Goal: Information Seeking & Learning: Learn about a topic

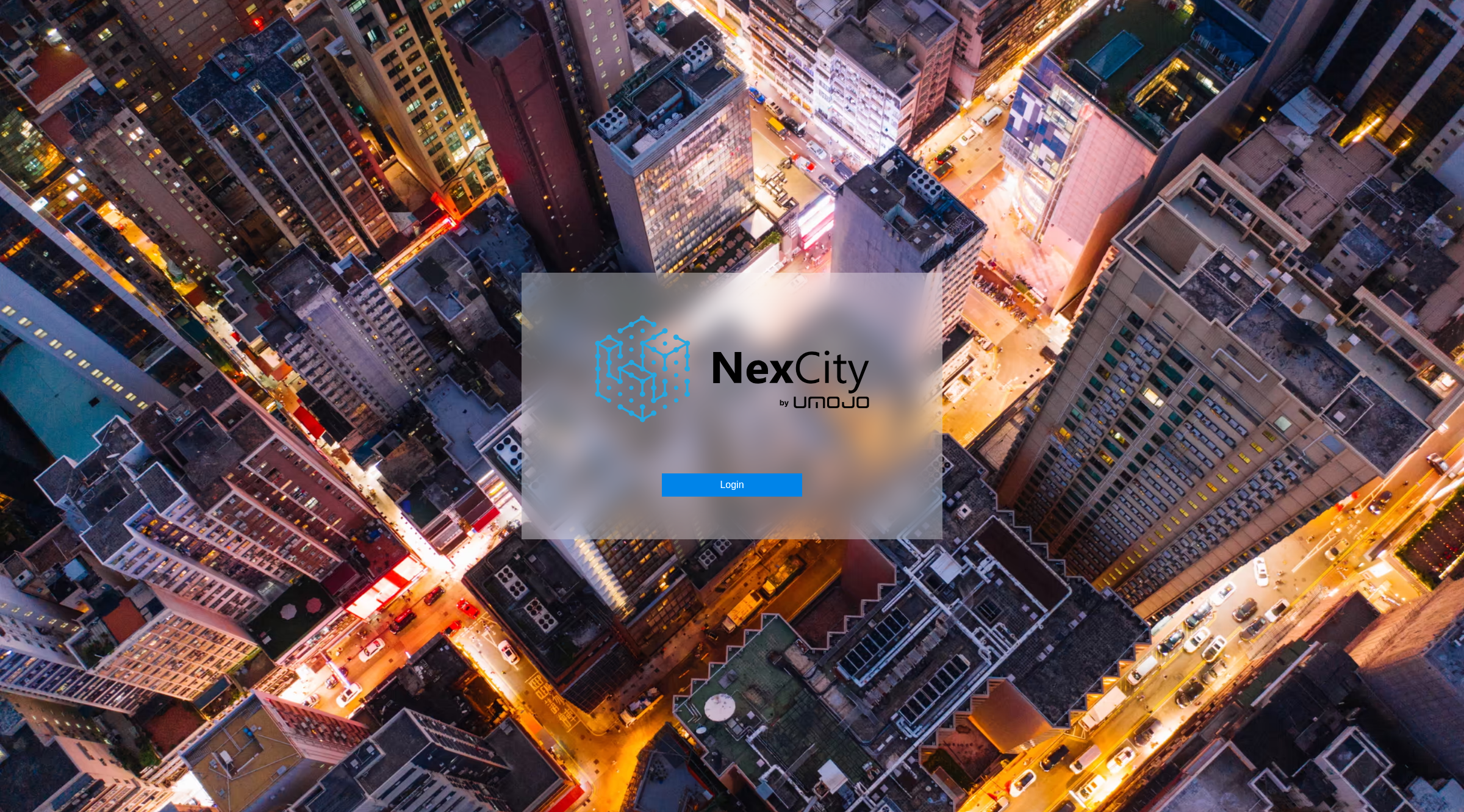
click at [752, 479] on button "Login" at bounding box center [731, 485] width 140 height 23
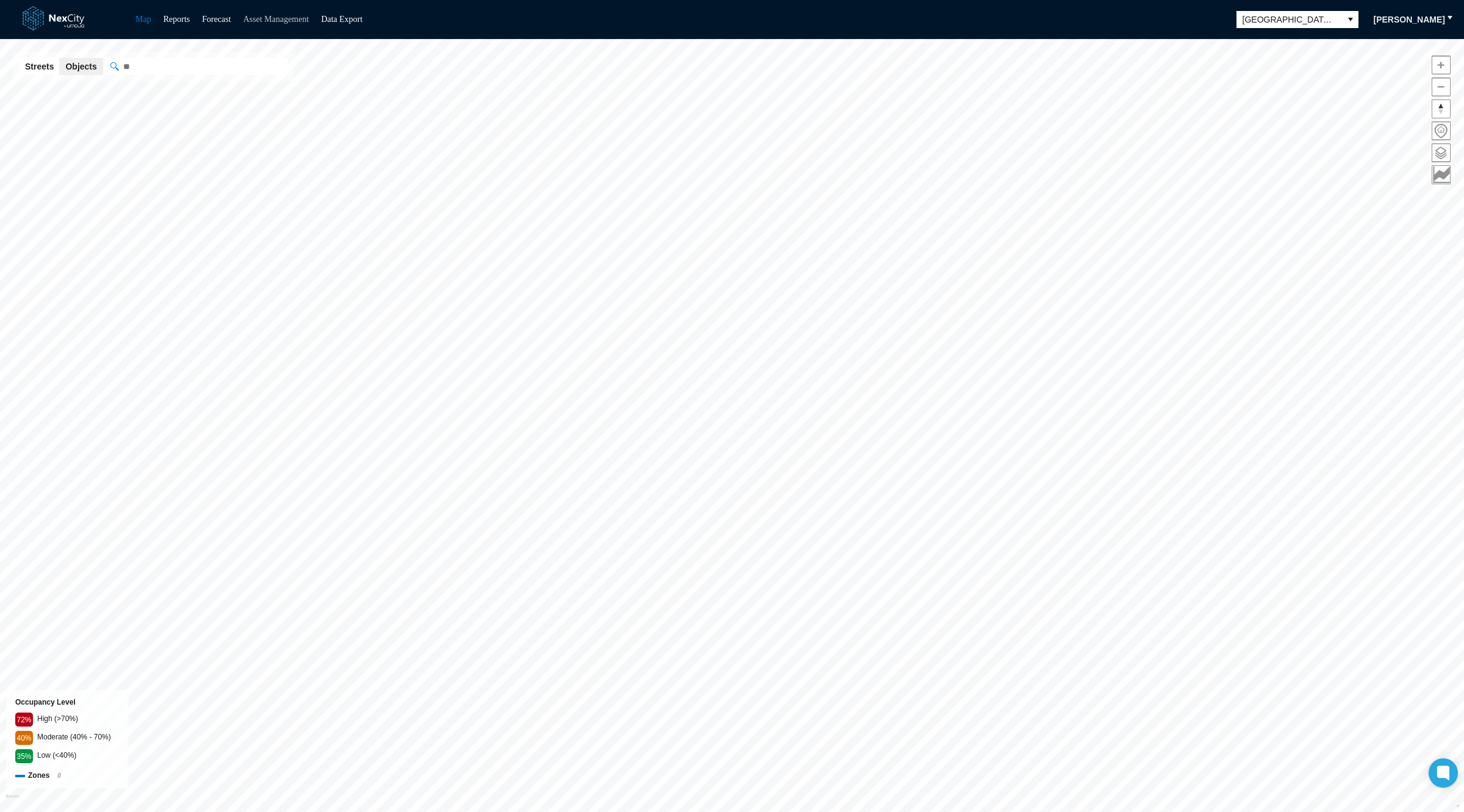
click at [290, 20] on link "Asset Management" at bounding box center [276, 19] width 66 height 9
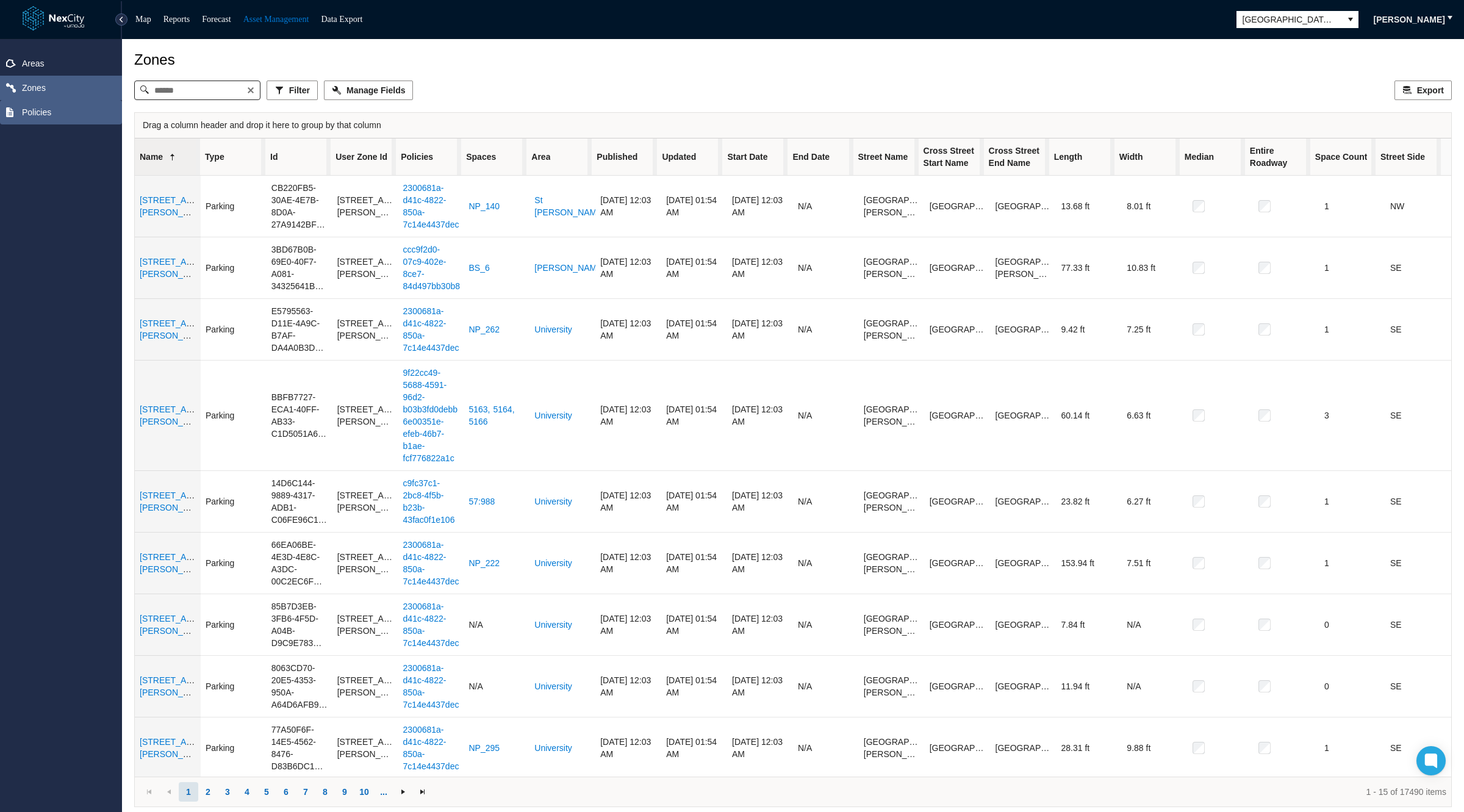
click at [37, 117] on span "Policies" at bounding box center [61, 112] width 122 height 25
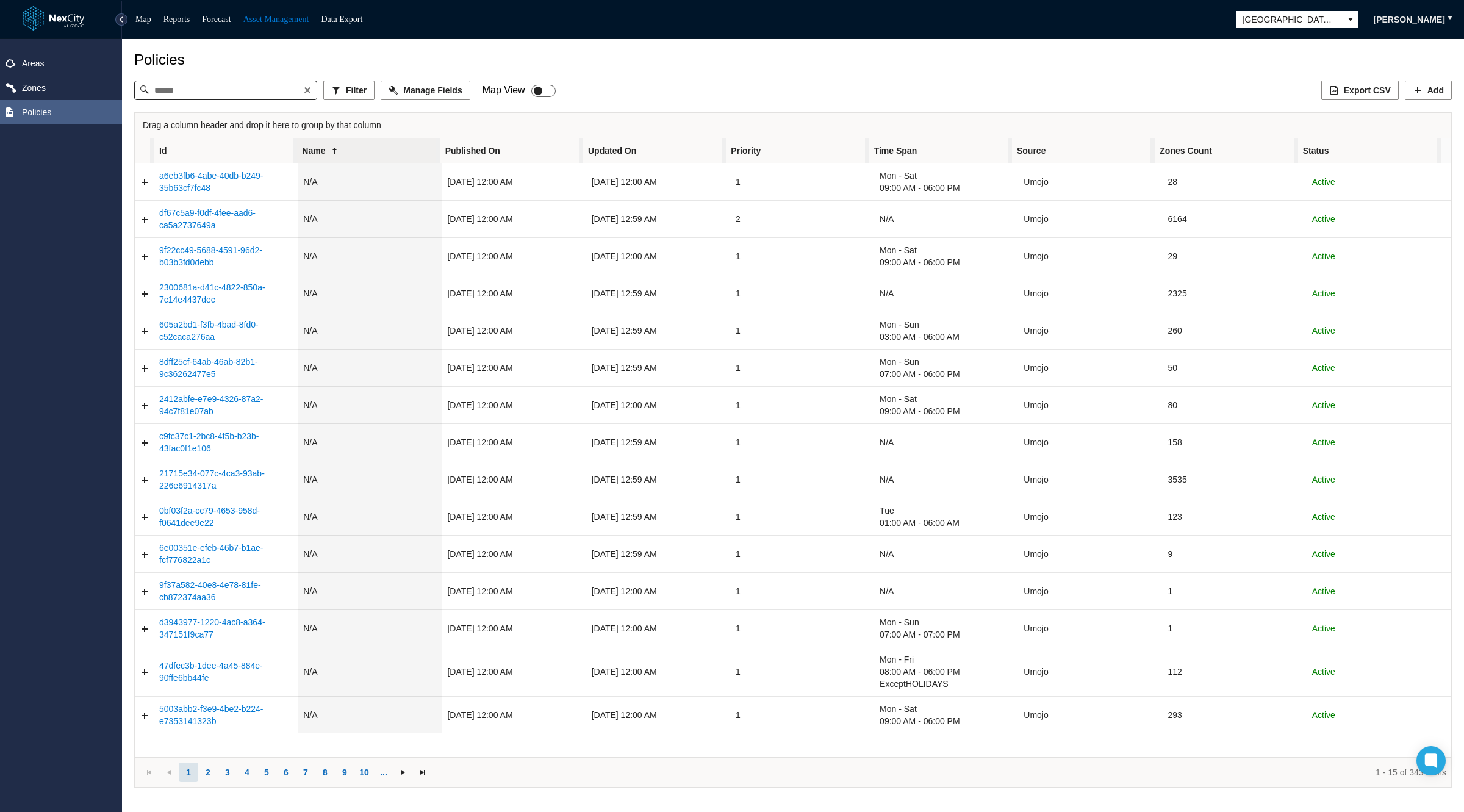
click at [543, 88] on span "ON OFF" at bounding box center [543, 90] width 25 height 12
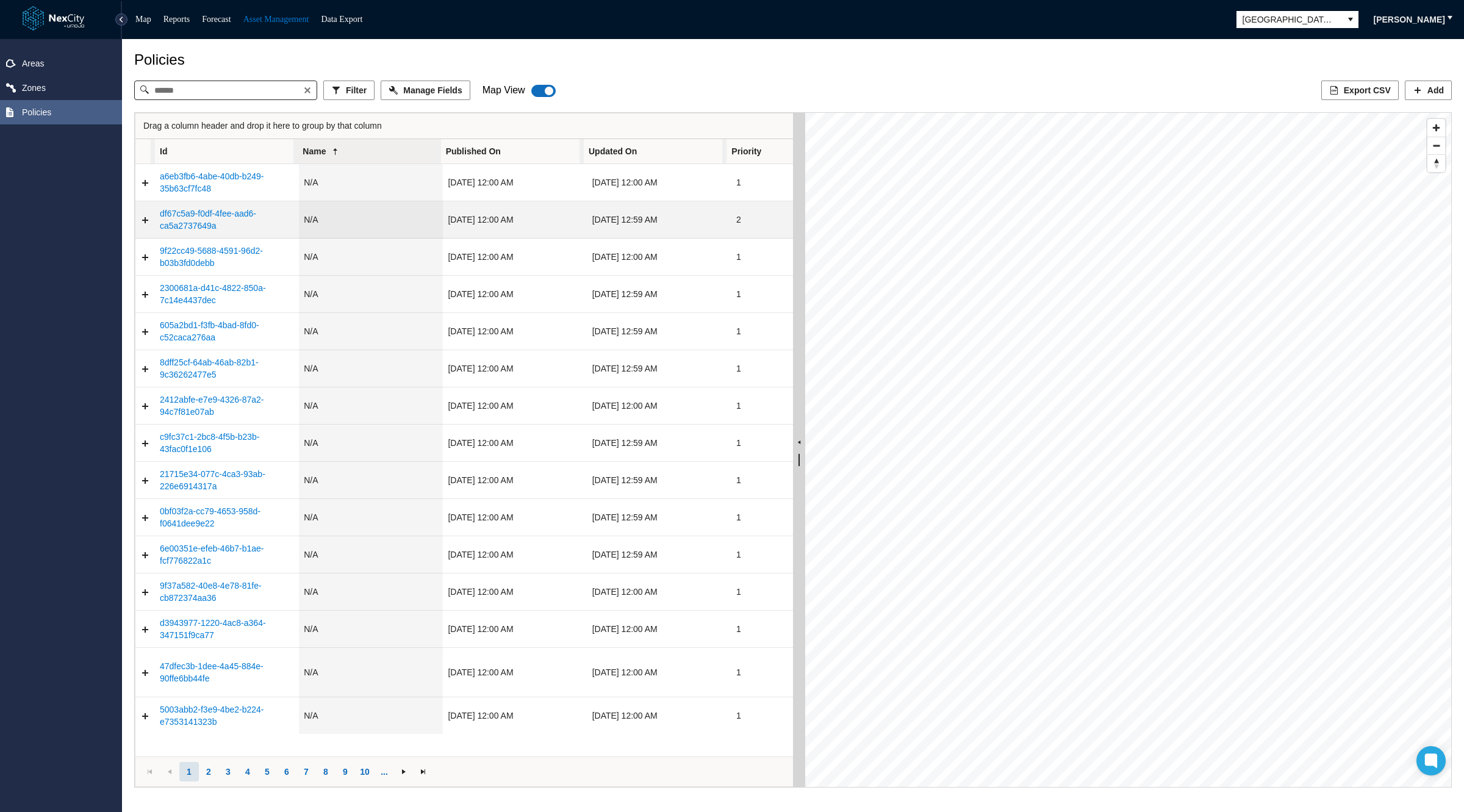
click at [282, 227] on td "df67c5a9-f0df-4fee-aad6-ca5a2737649a" at bounding box center [227, 220] width 144 height 37
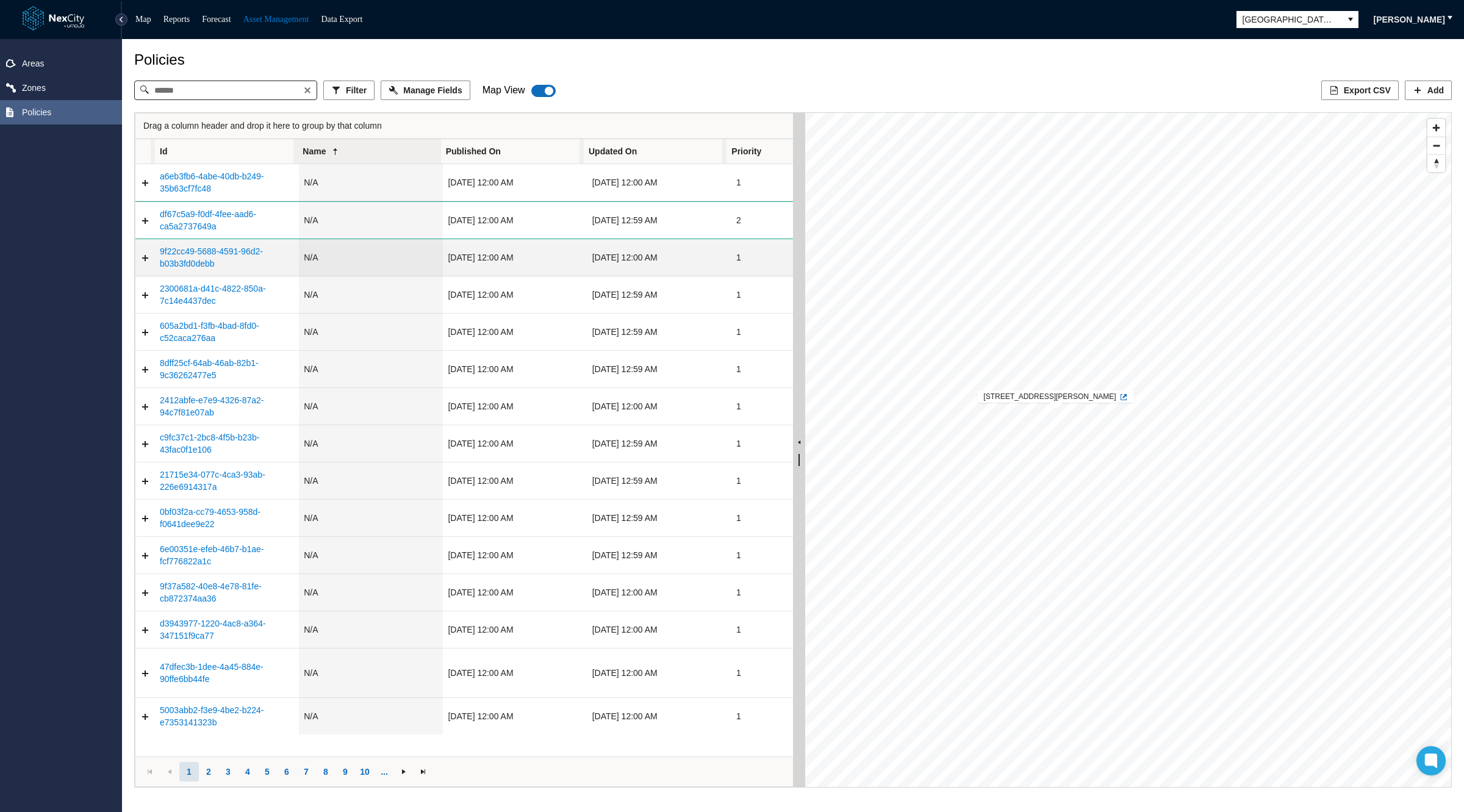
click at [336, 255] on td "N/A" at bounding box center [371, 258] width 144 height 37
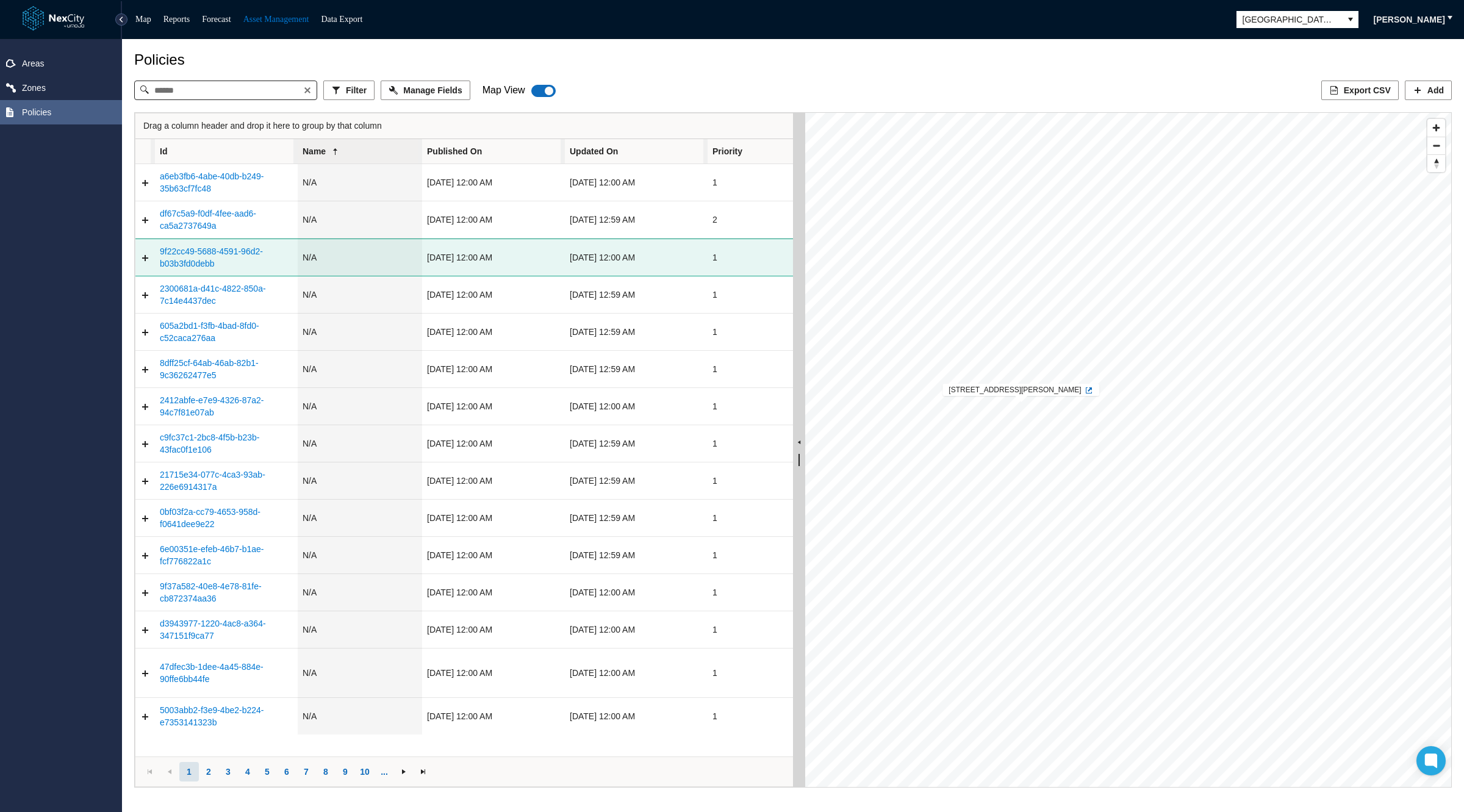
drag, startPoint x: 439, startPoint y: 147, endPoint x: 420, endPoint y: 145, distance: 19.1
click at [420, 145] on span "Table" at bounding box center [420, 261] width 4 height 244
click at [467, 154] on span "Published On" at bounding box center [454, 151] width 55 height 12
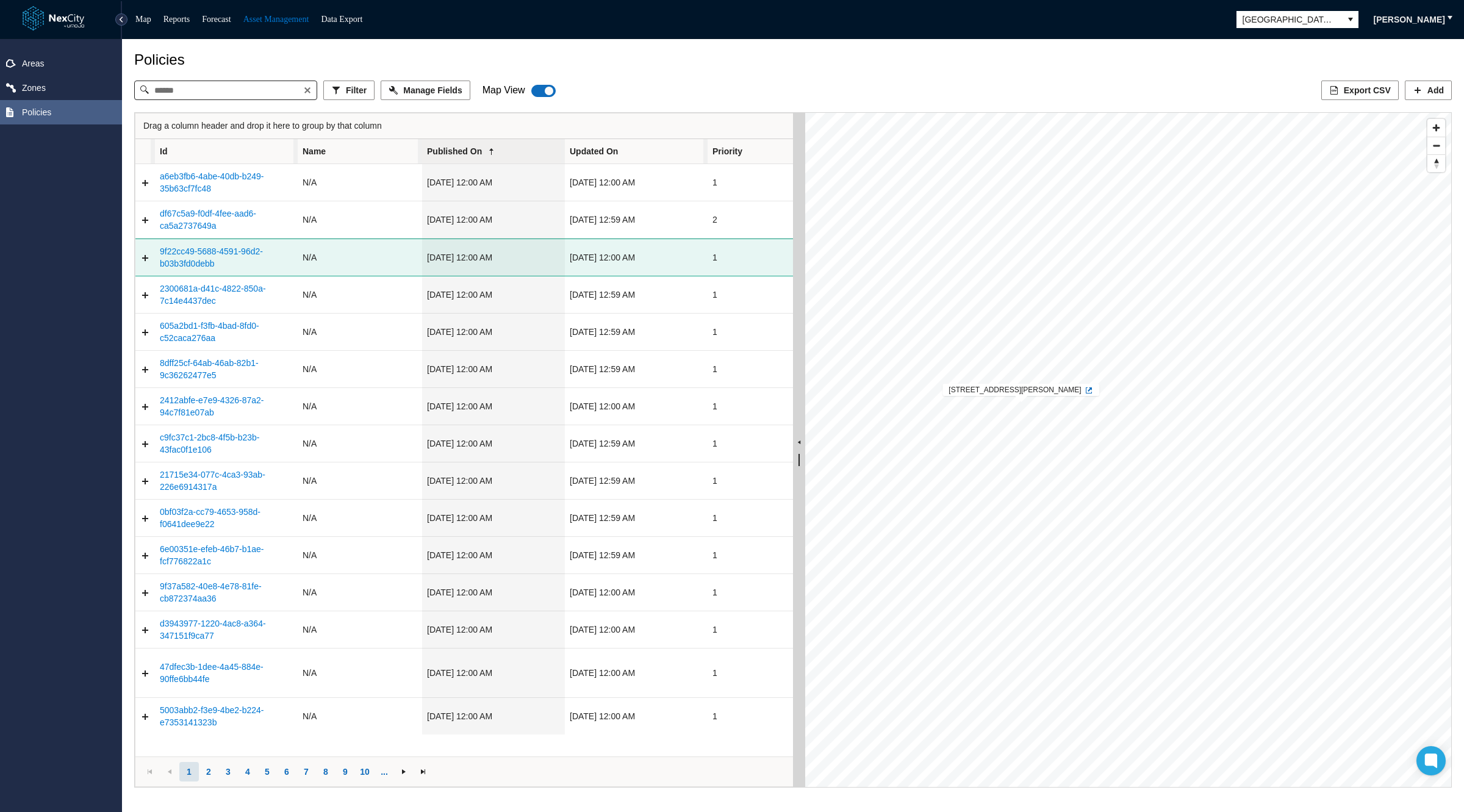
click at [369, 152] on span "Name" at bounding box center [359, 151] width 124 height 25
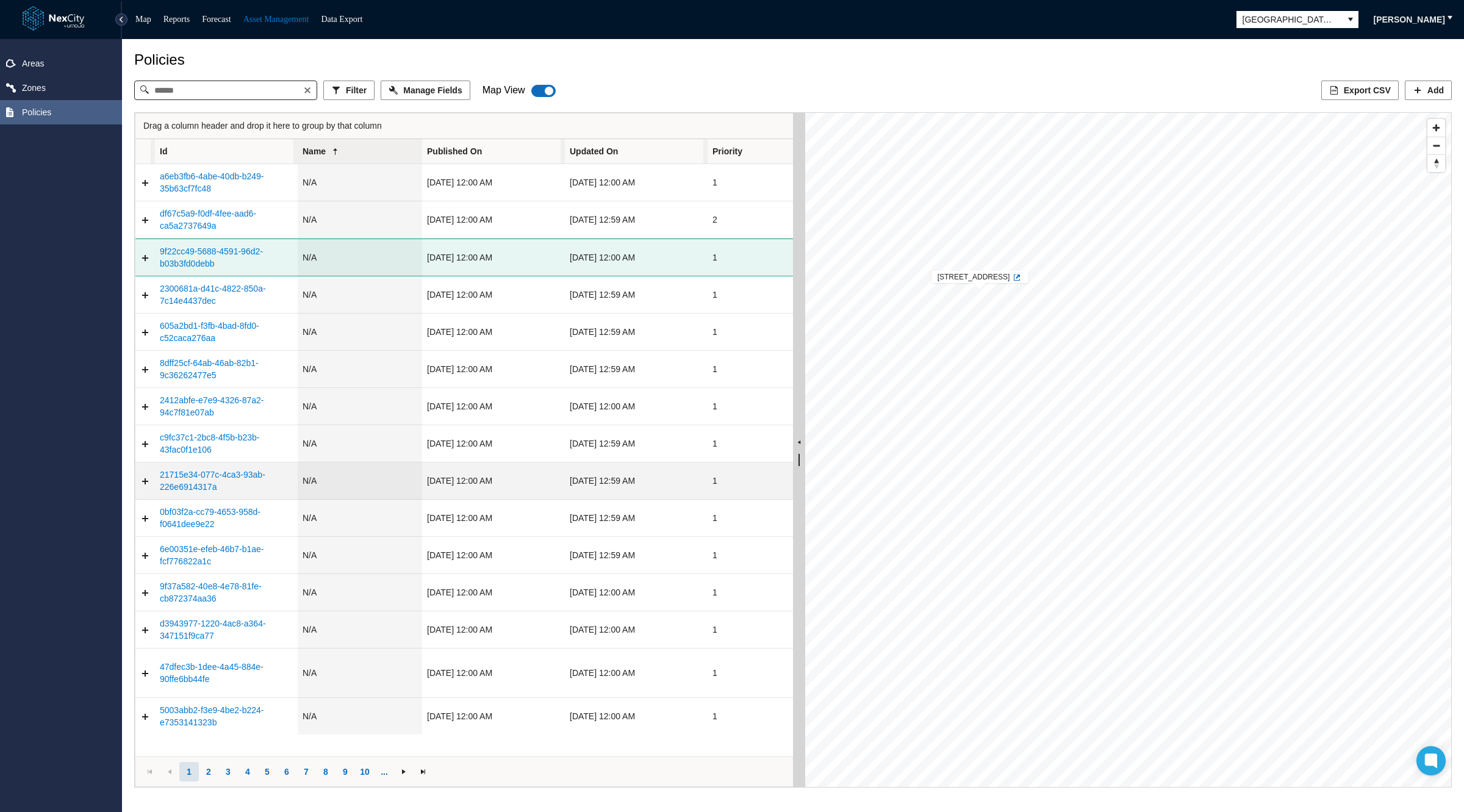
click at [552, 462] on td "06/28/2024 12:00 AM" at bounding box center [493, 481] width 143 height 37
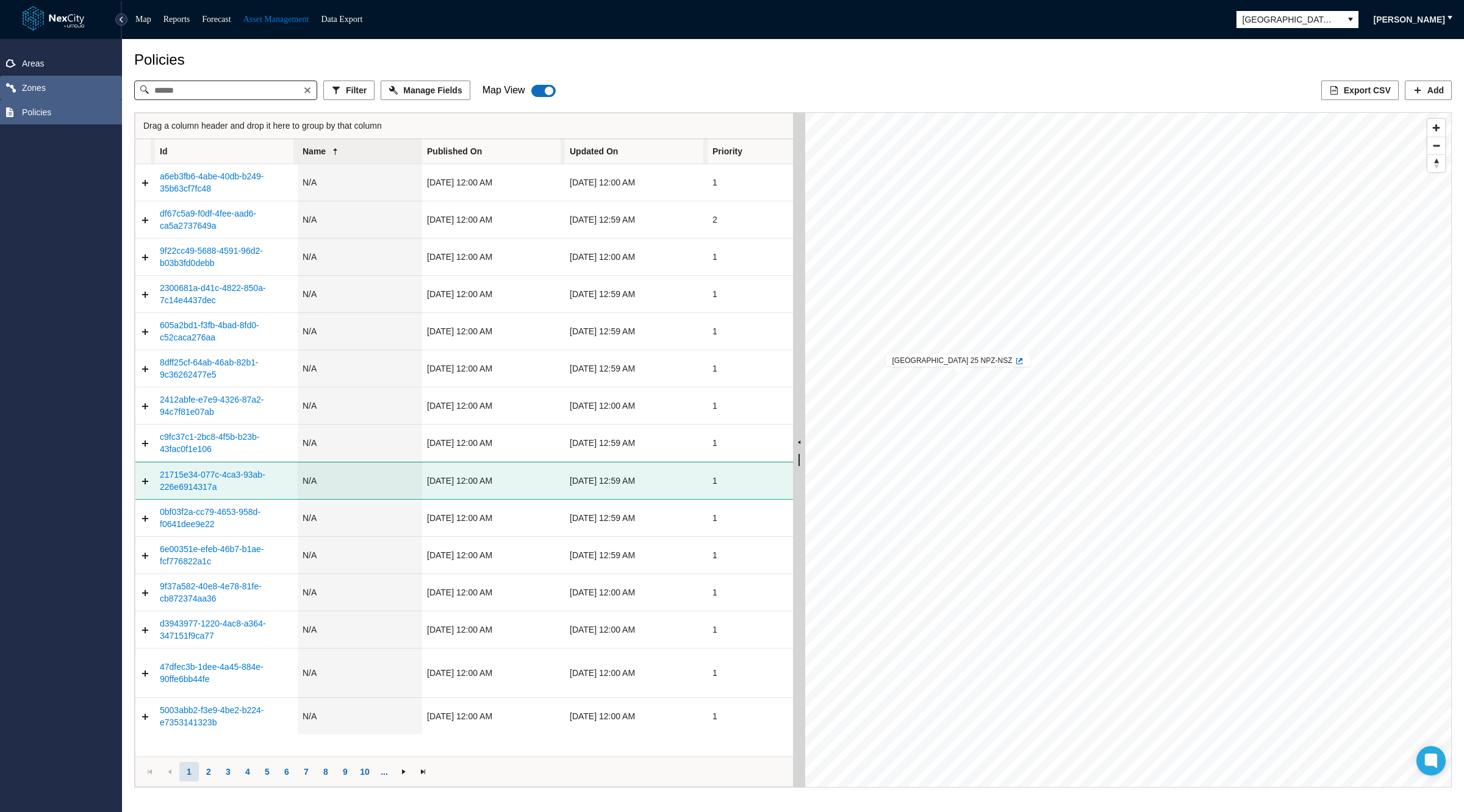
click at [39, 86] on span "Zones" at bounding box center [34, 87] width 24 height 12
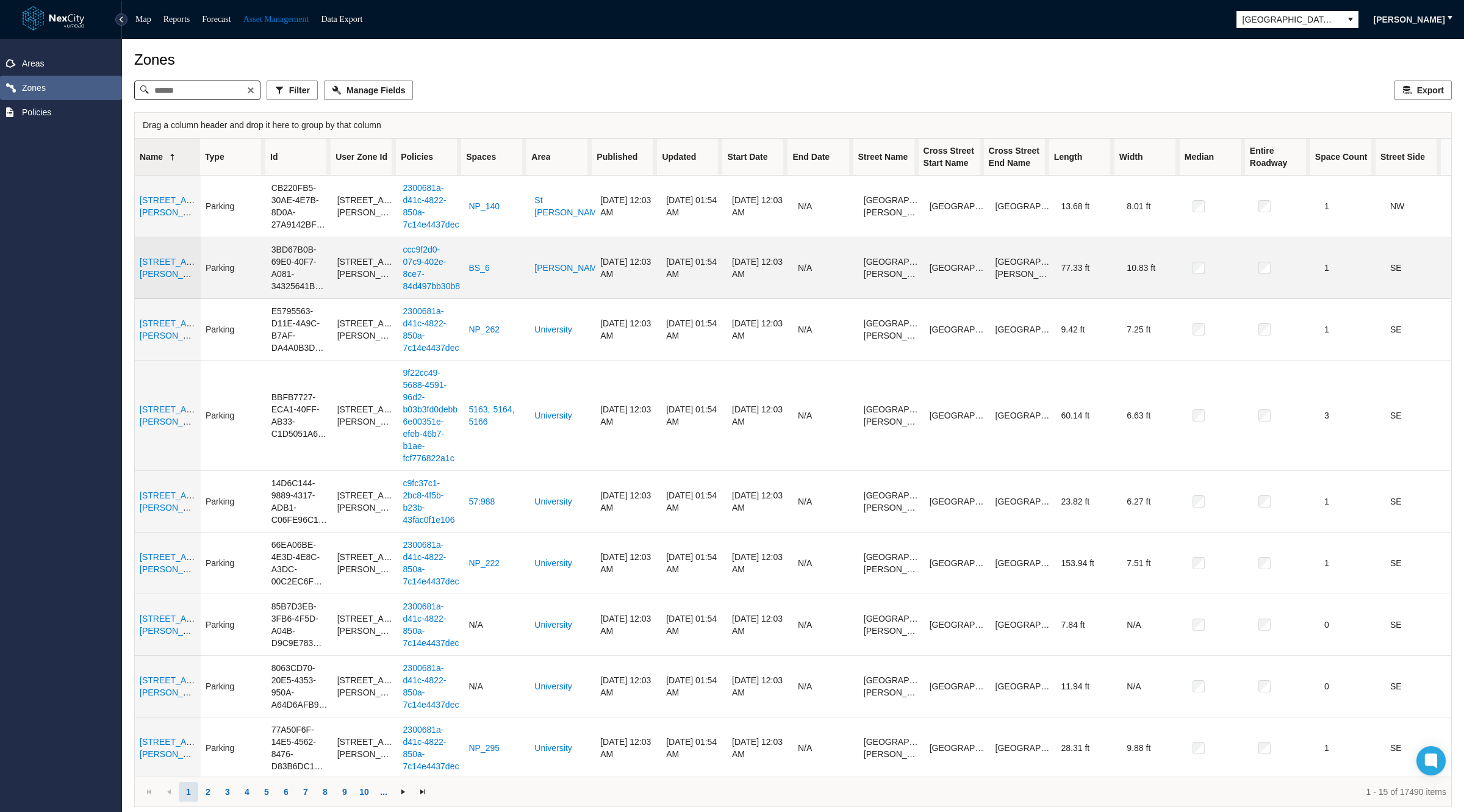
click at [162, 268] on link "192 W Santa Clara St BSZ" at bounding box center [181, 268] width 84 height 22
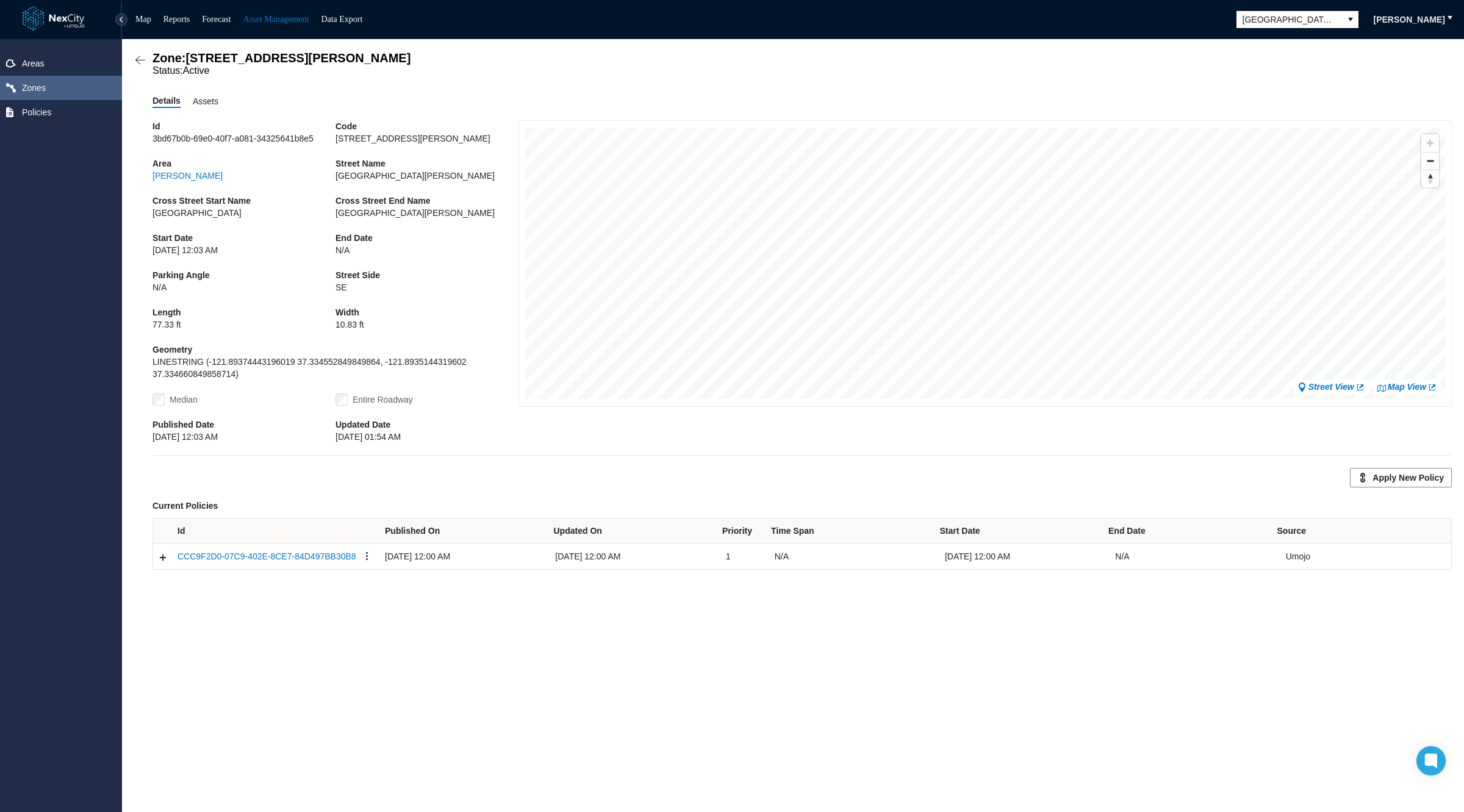
click at [202, 102] on span "Assets" at bounding box center [205, 101] width 26 height 13
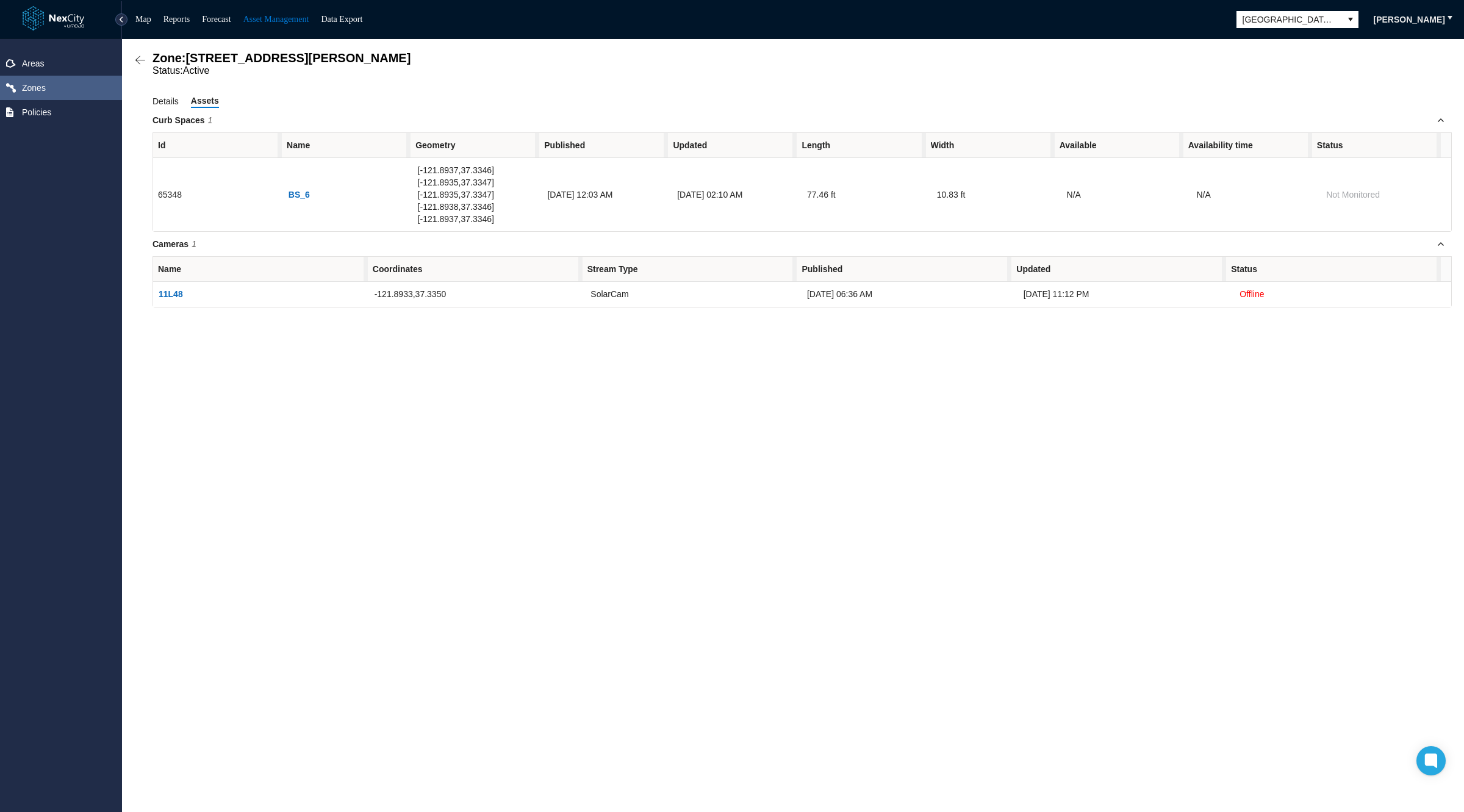
drag, startPoint x: 150, startPoint y: 119, endPoint x: 208, endPoint y: 116, distance: 58.1
click at [208, 116] on div "Zone: 192 W Santa Clara St BSZ Status: Active Details Assets Curb Spaces 1 Id N…" at bounding box center [793, 179] width 1317 height 256
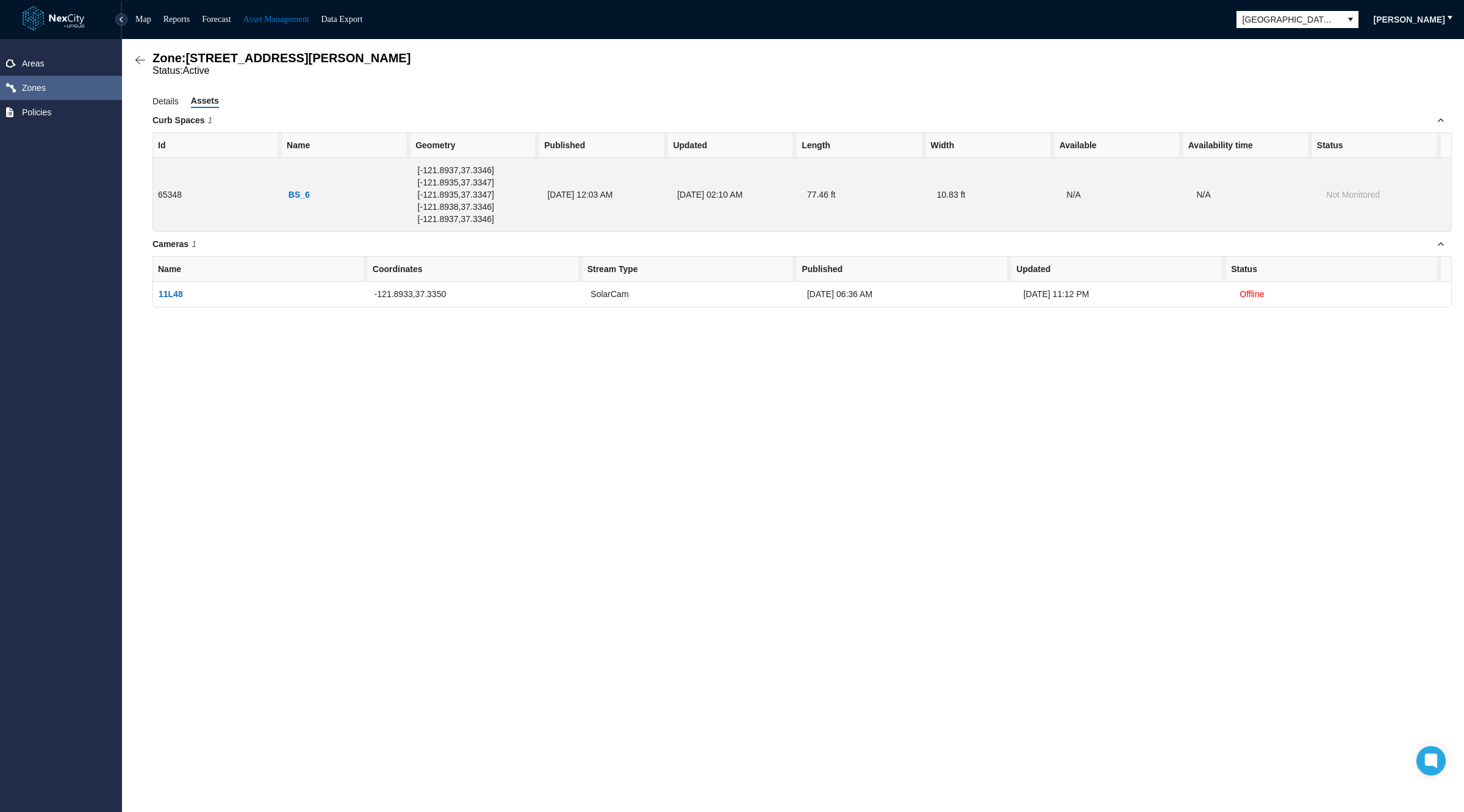
click at [164, 189] on td "65348" at bounding box center [218, 194] width 130 height 73
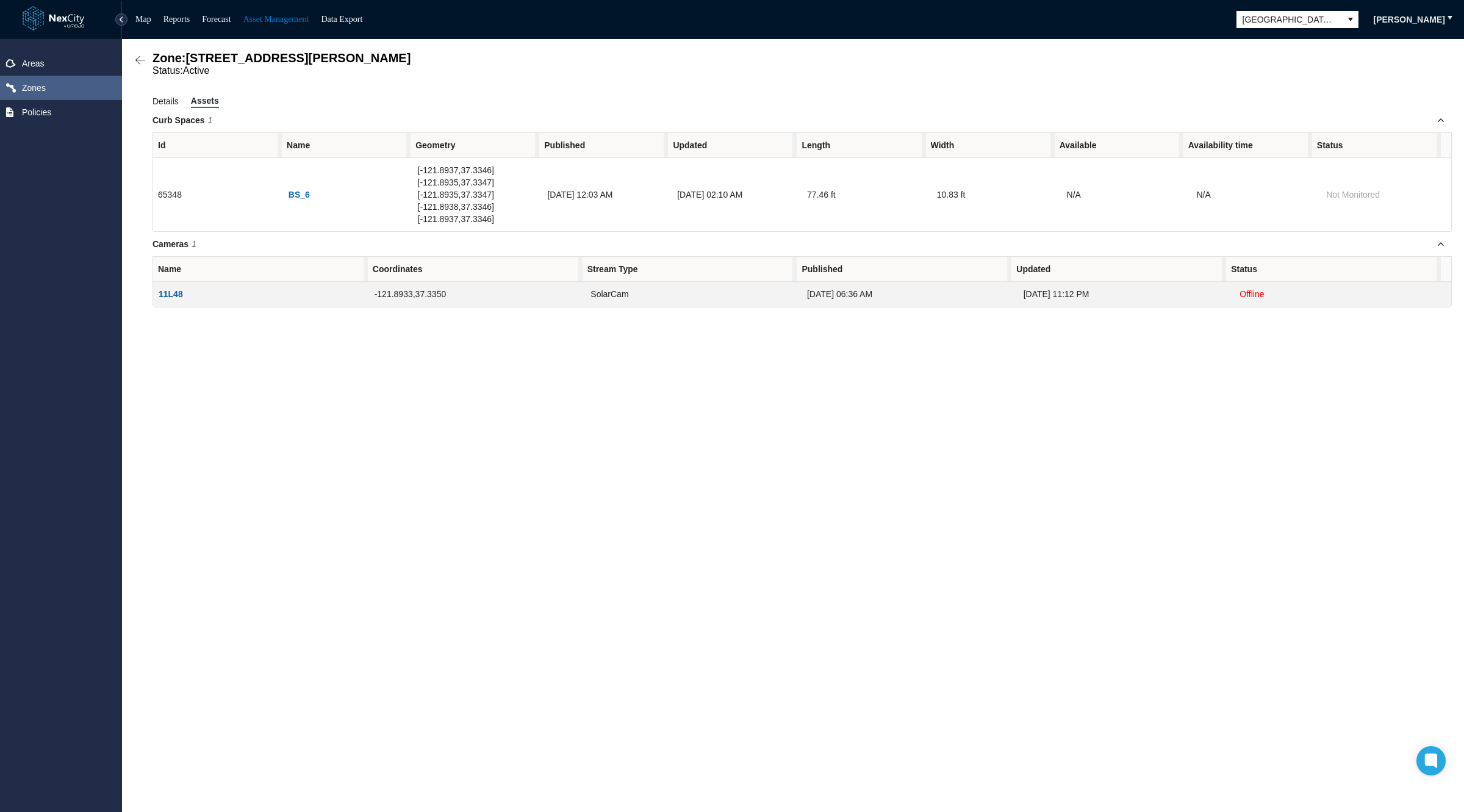
click at [165, 289] on span "11L48" at bounding box center [171, 294] width 25 height 11
click at [167, 289] on span "11L48" at bounding box center [171, 294] width 25 height 11
click at [167, 289] on span "11L48" at bounding box center [171, 294] width 25 height 11
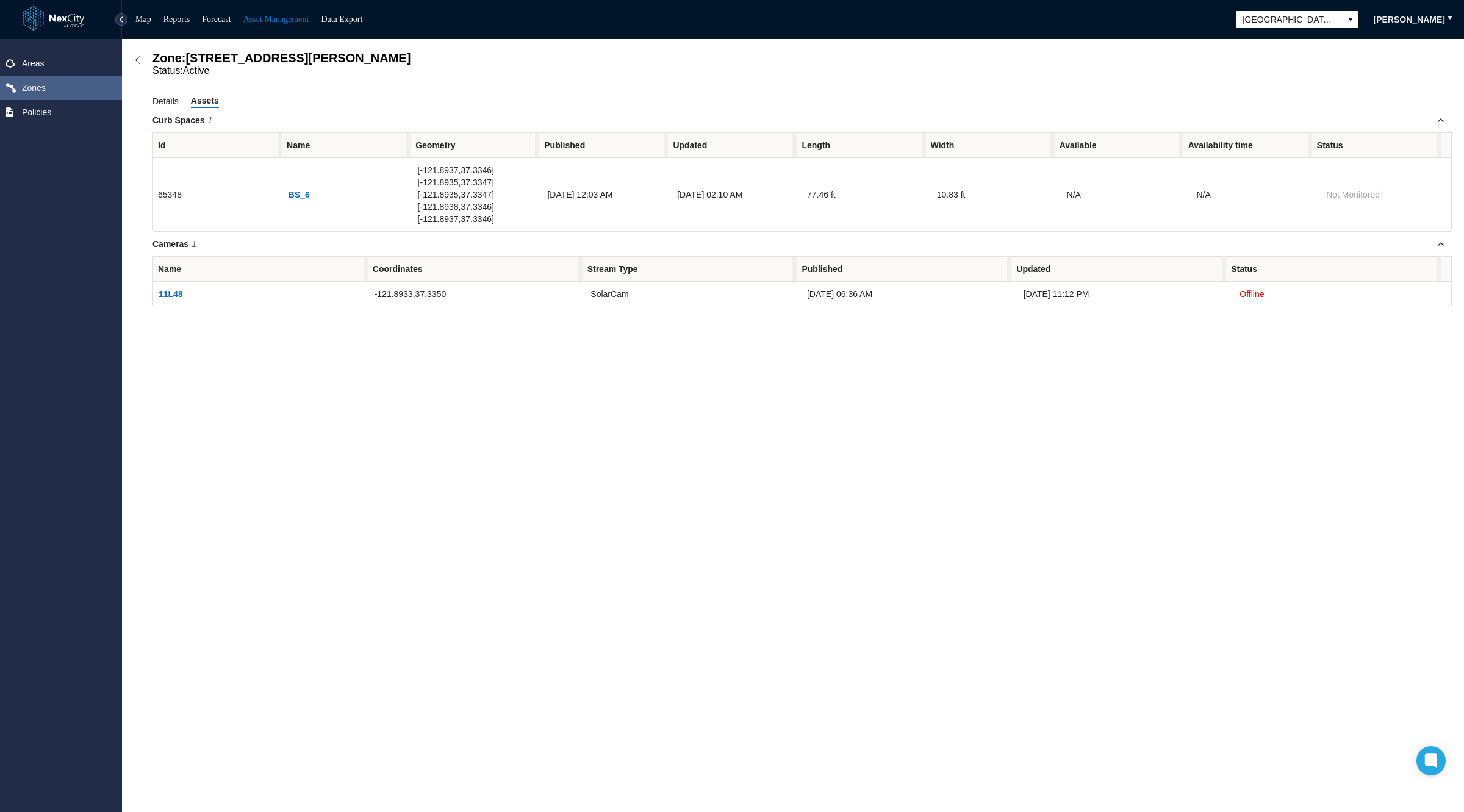
drag, startPoint x: 168, startPoint y: 281, endPoint x: 150, endPoint y: 299, distance: 25.5
click at [150, 299] on div "Zone: 192 W Santa Clara St BSZ Status: Active Details Assets Curb Spaces 1 Id N…" at bounding box center [793, 426] width 1342 height 773
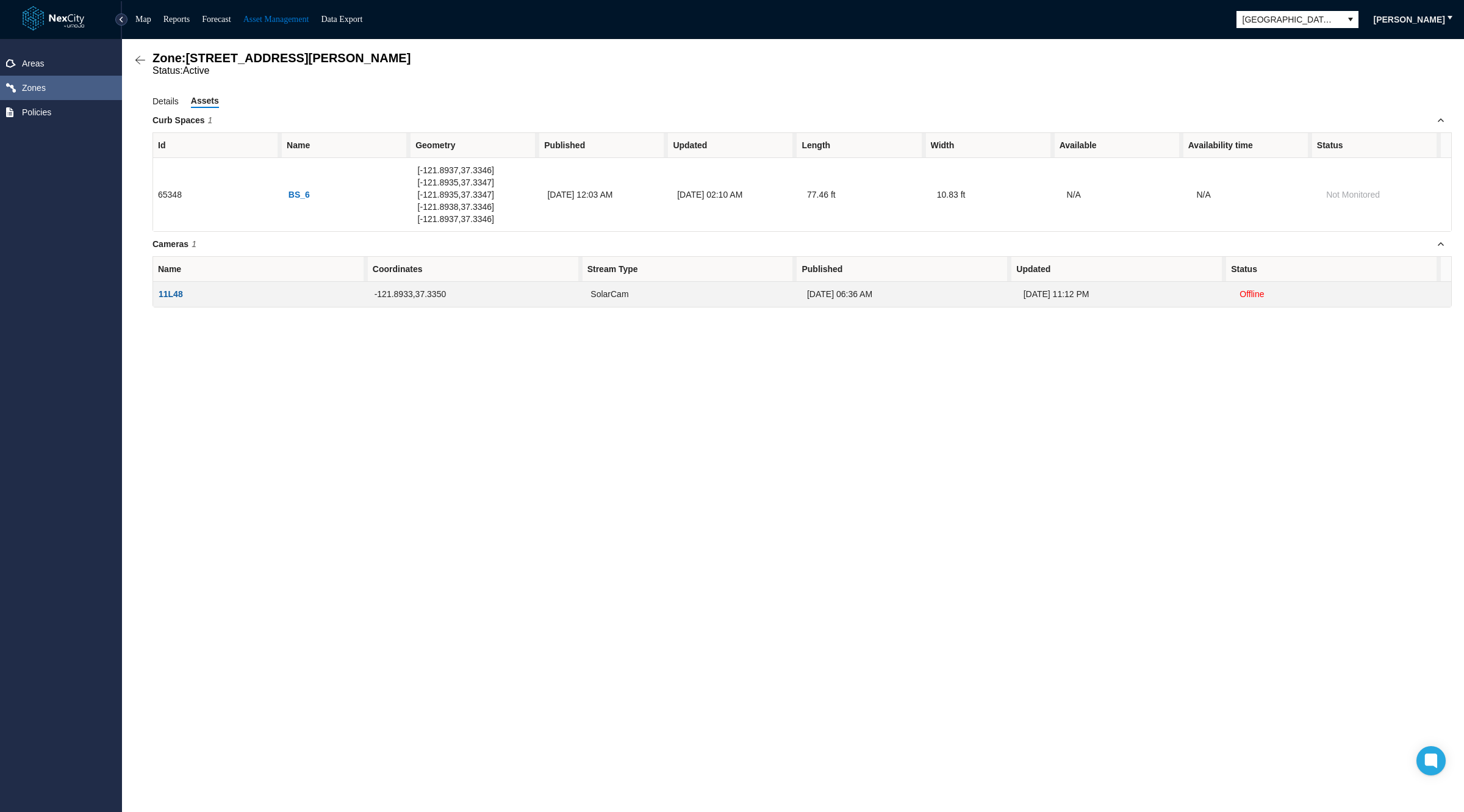
click at [169, 289] on span "11L48" at bounding box center [171, 294] width 25 height 11
click at [168, 289] on span "11L48" at bounding box center [171, 294] width 25 height 11
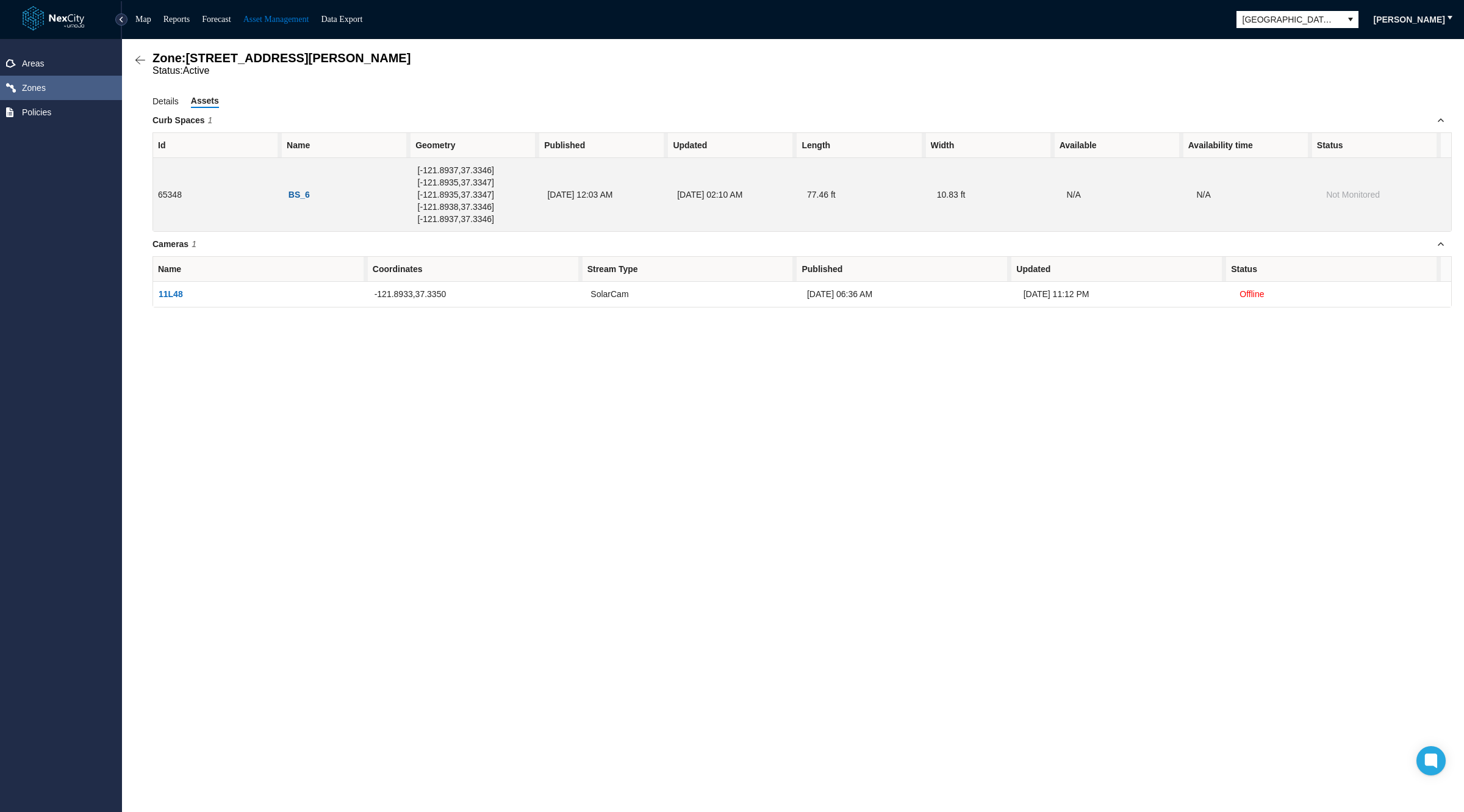
click at [295, 189] on span "BS_6" at bounding box center [299, 194] width 21 height 11
click at [296, 192] on span "BS_6" at bounding box center [299, 194] width 21 height 11
click at [294, 193] on span "BS_6" at bounding box center [299, 194] width 21 height 11
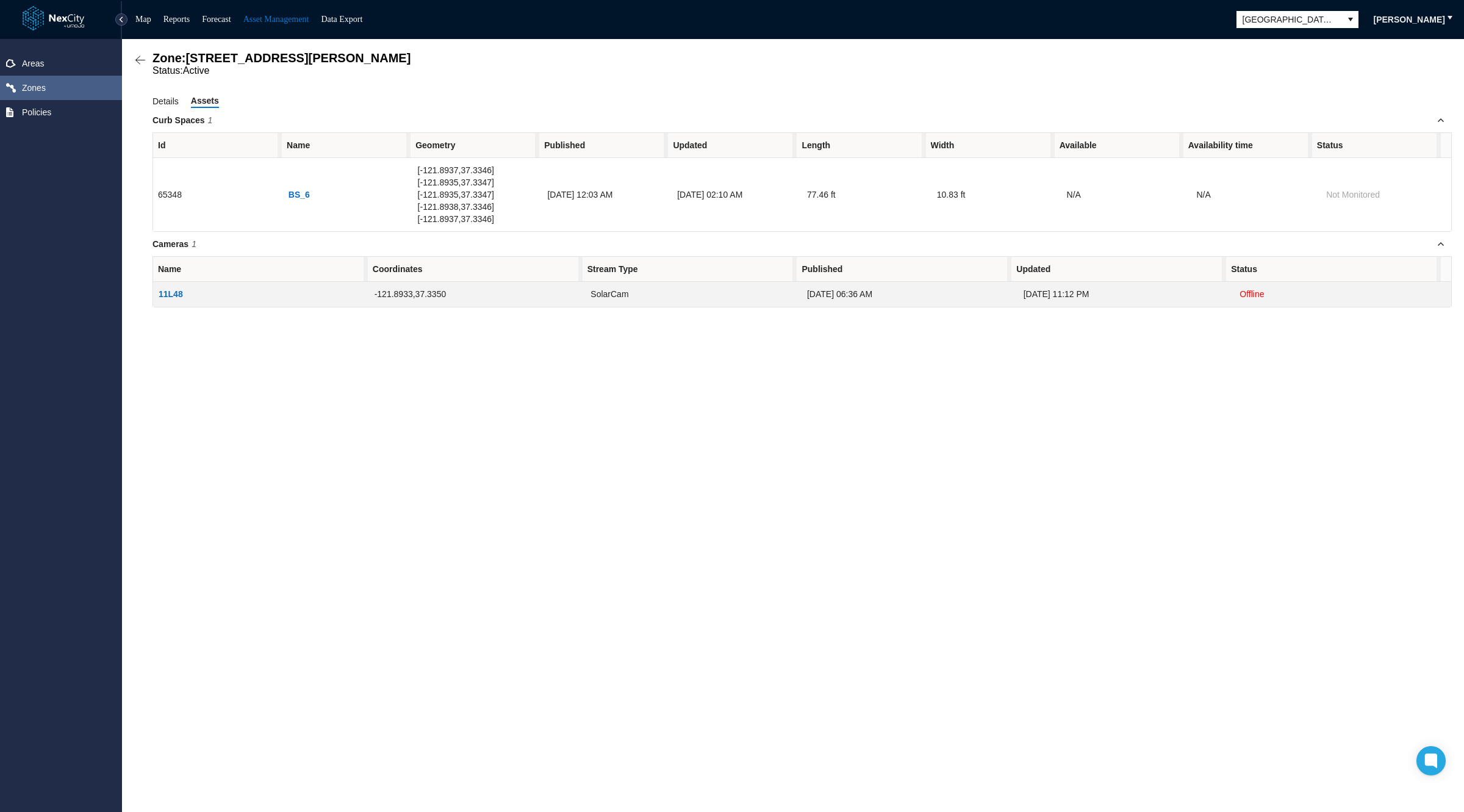
click at [277, 285] on td "11L48" at bounding box center [261, 294] width 217 height 25
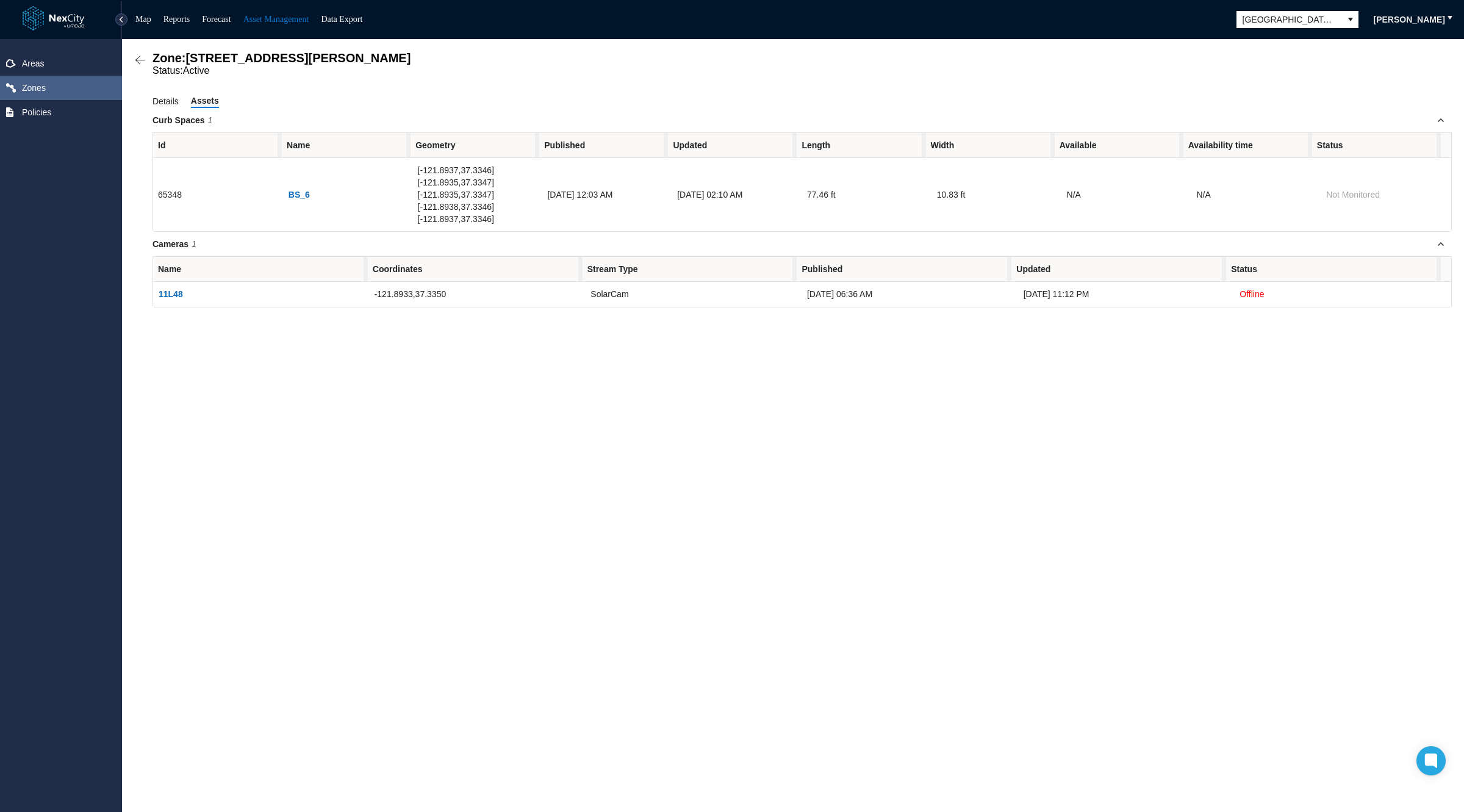
click at [314, 143] on span "Name" at bounding box center [346, 145] width 129 height 25
click at [299, 145] on span "Name" at bounding box center [298, 145] width 23 height 12
click at [37, 110] on span "Policies" at bounding box center [37, 112] width 29 height 12
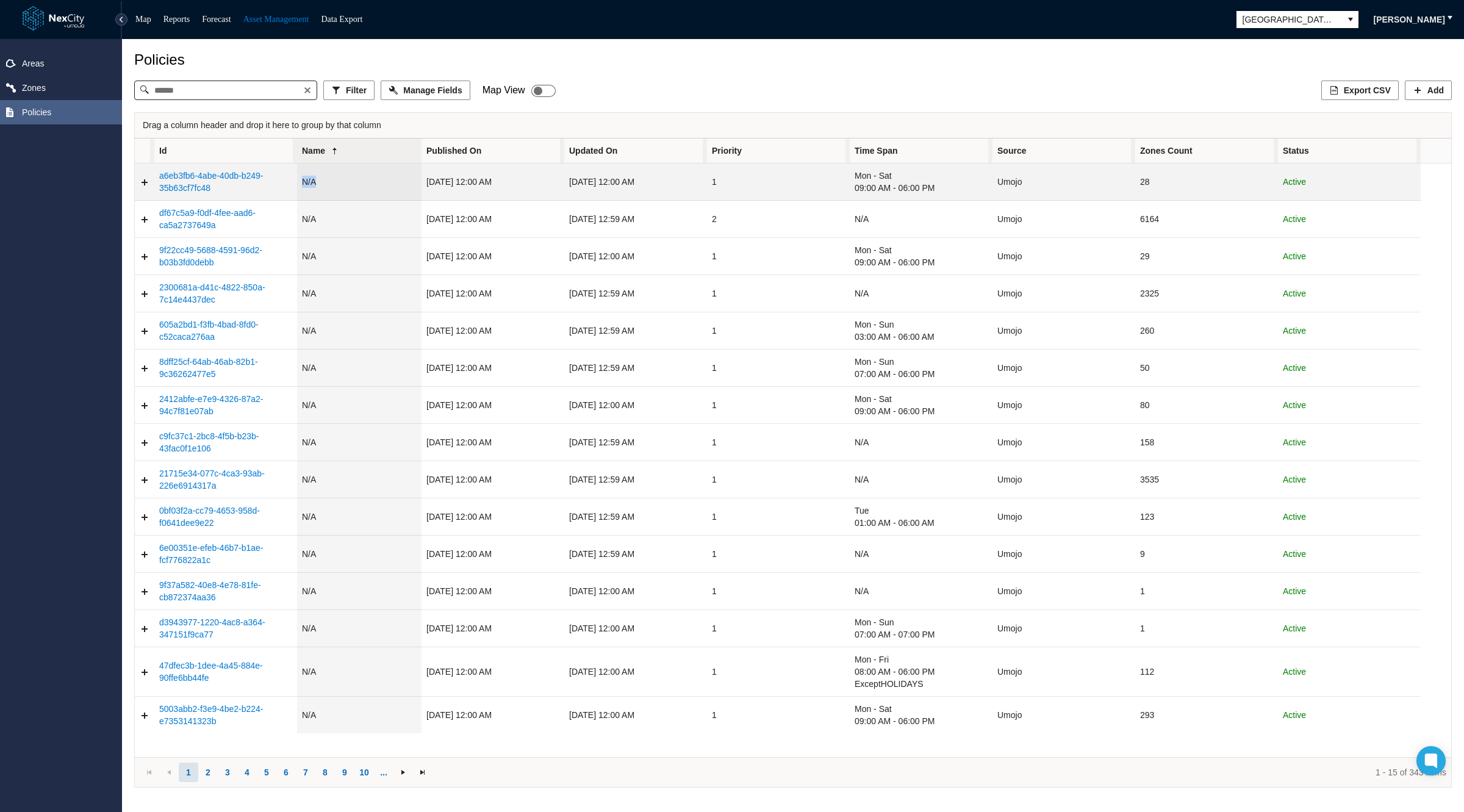
drag, startPoint x: 300, startPoint y: 180, endPoint x: 402, endPoint y: 182, distance: 102.0
click at [402, 182] on td "N/A" at bounding box center [359, 182] width 124 height 37
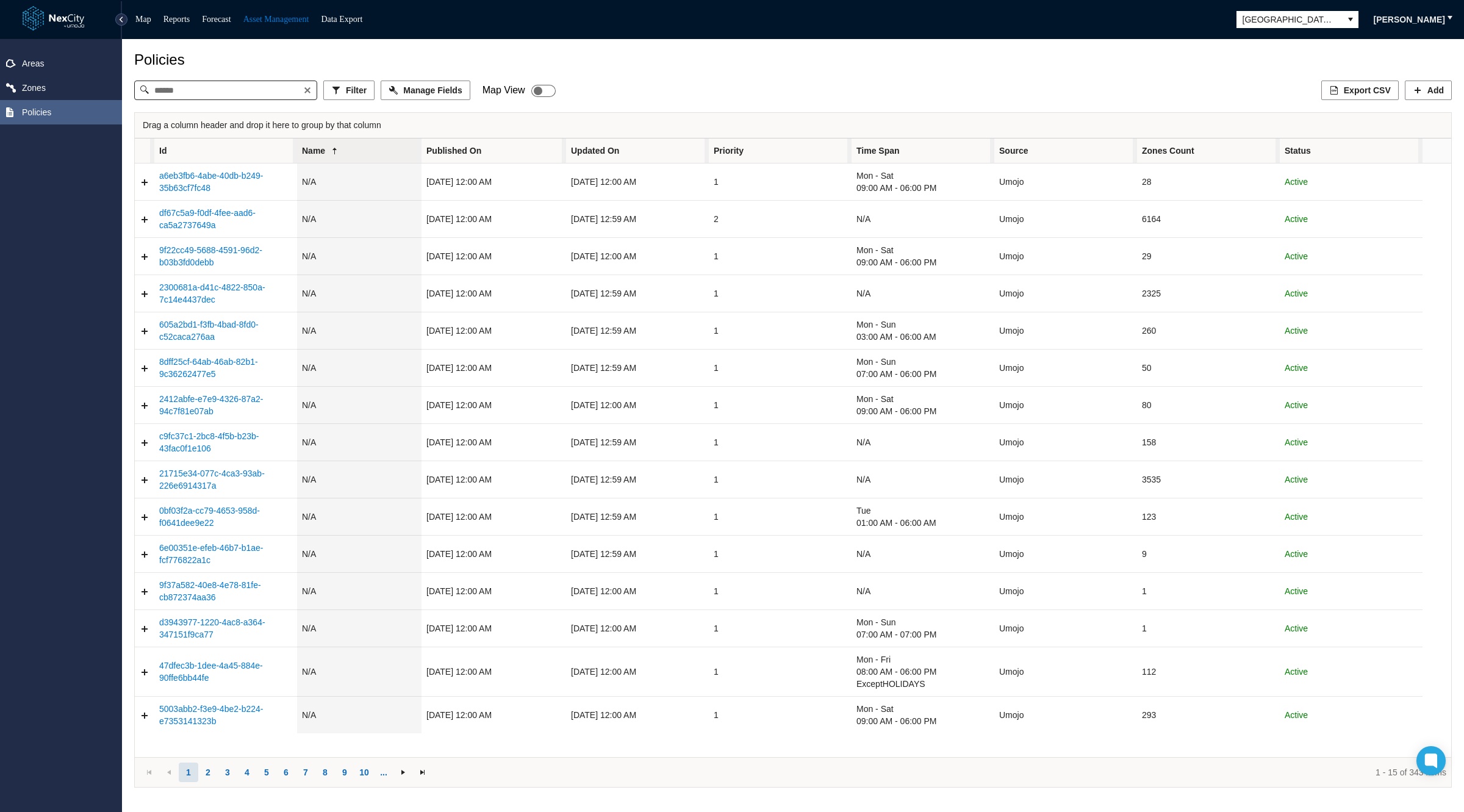
click at [563, 154] on span "Table" at bounding box center [564, 260] width 4 height 244
click at [363, 16] on link "Data Export" at bounding box center [342, 19] width 42 height 9
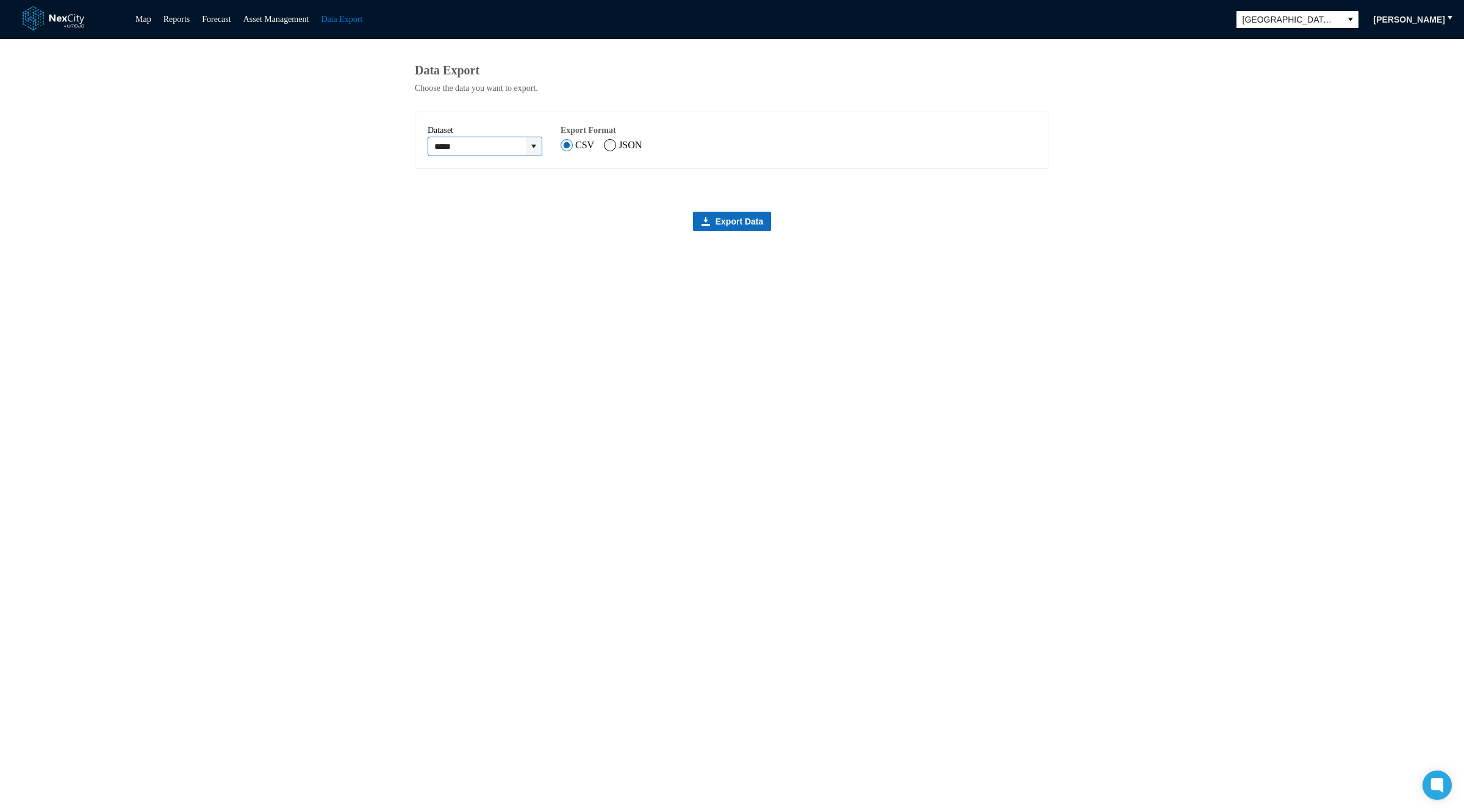
click at [542, 143] on button "expand combobox" at bounding box center [534, 146] width 16 height 18
click at [441, 174] on span "Zones" at bounding box center [446, 172] width 24 height 12
click at [539, 145] on icon "expand combobox" at bounding box center [533, 146] width 9 height 9
click at [359, 182] on main "Data Export Choose the data you want to export. ***** Dataset Export Format CSV…" at bounding box center [732, 426] width 1464 height 773
click at [265, 16] on link "Asset Management" at bounding box center [276, 19] width 66 height 9
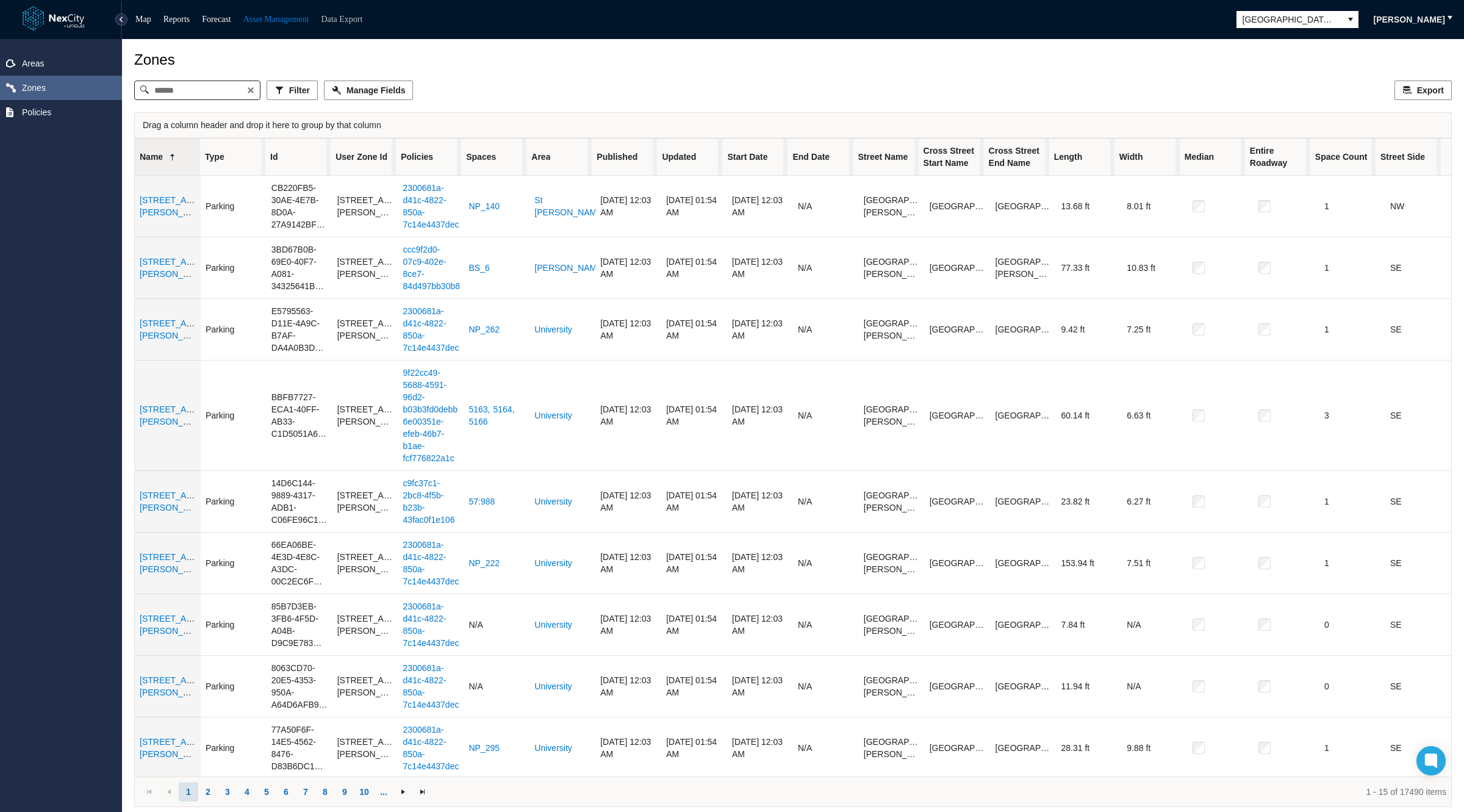
click at [354, 15] on link "Data Export" at bounding box center [342, 19] width 42 height 9
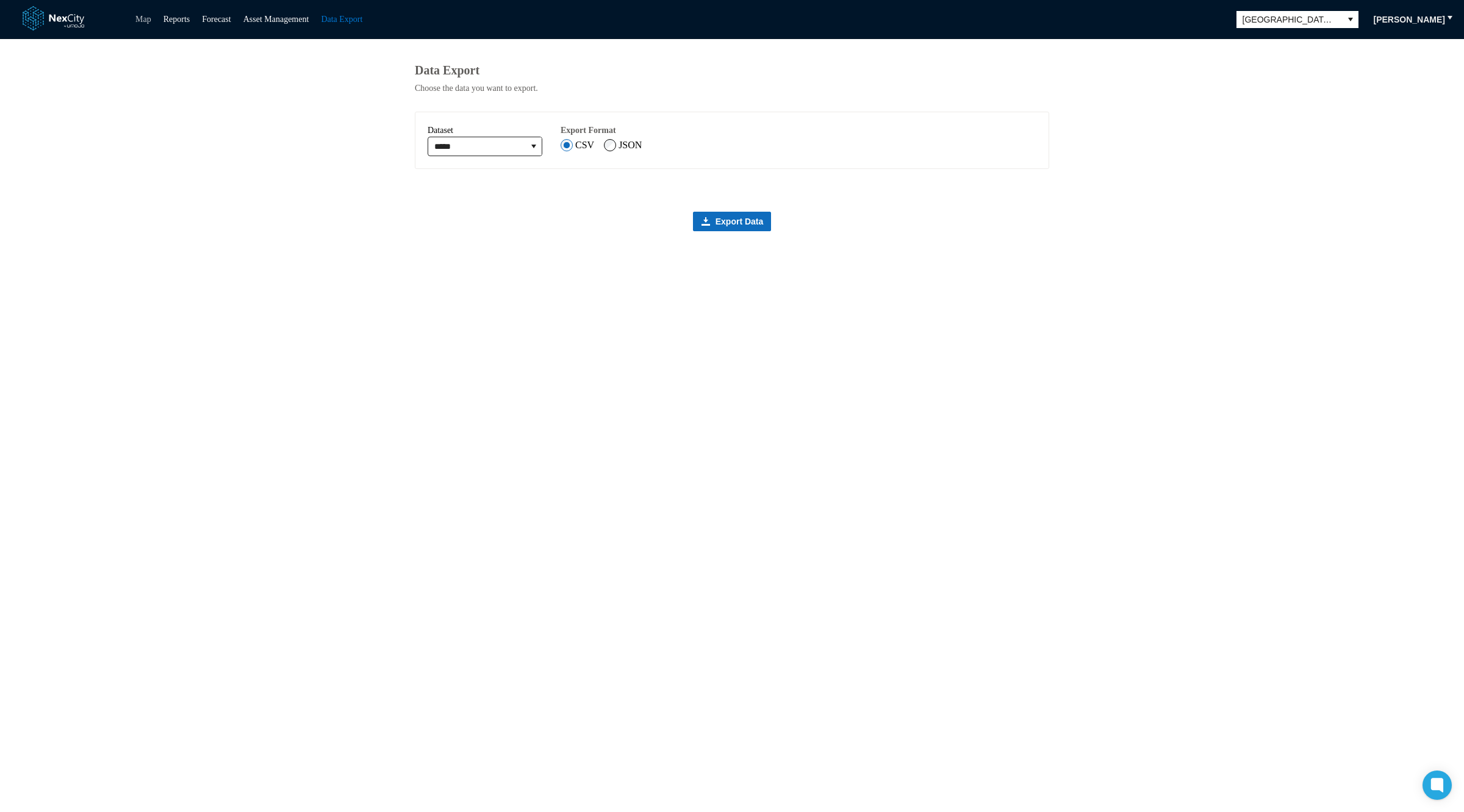
click at [145, 21] on link "Map" at bounding box center [143, 19] width 16 height 9
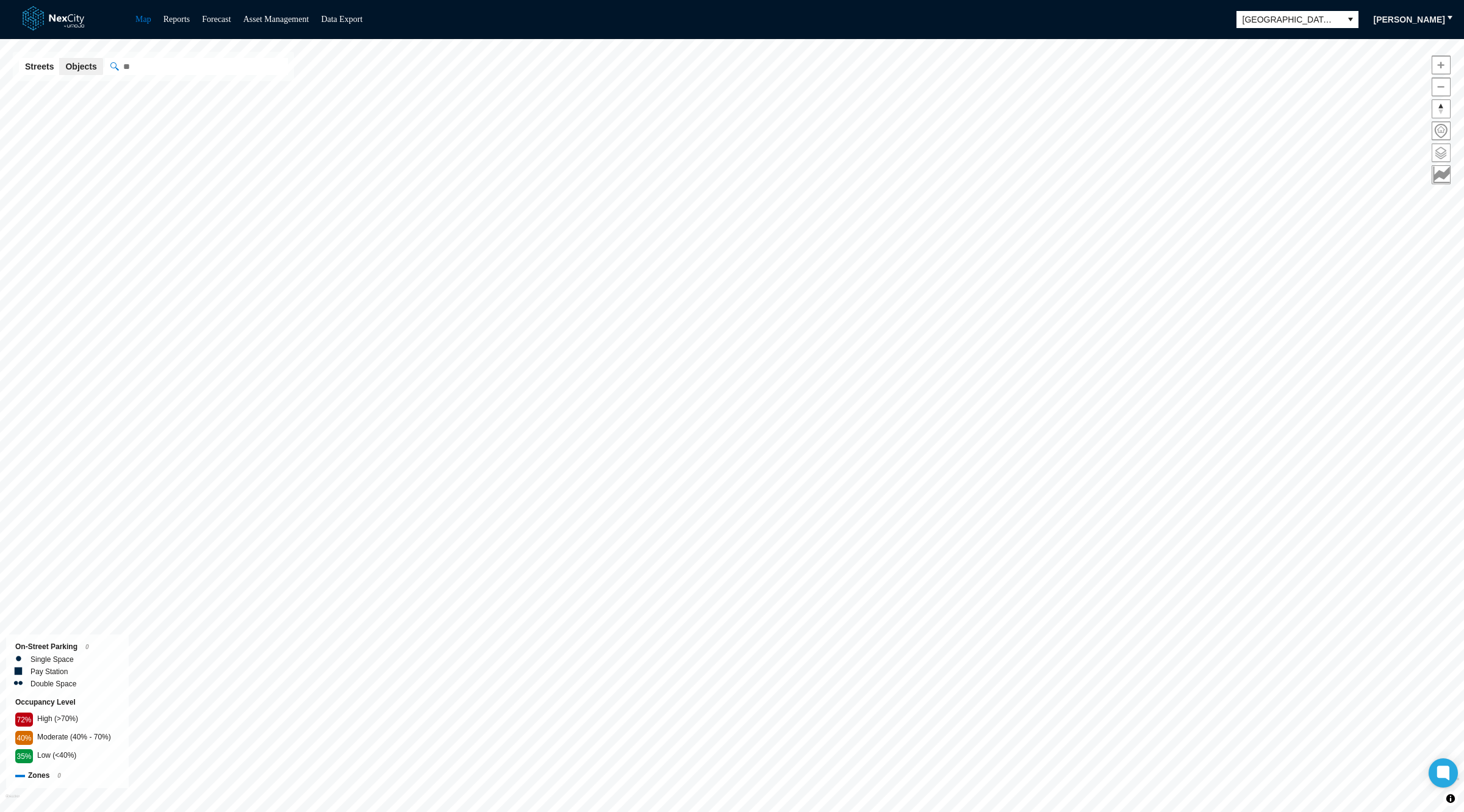
click at [1439, 153] on span at bounding box center [1441, 153] width 18 height 18
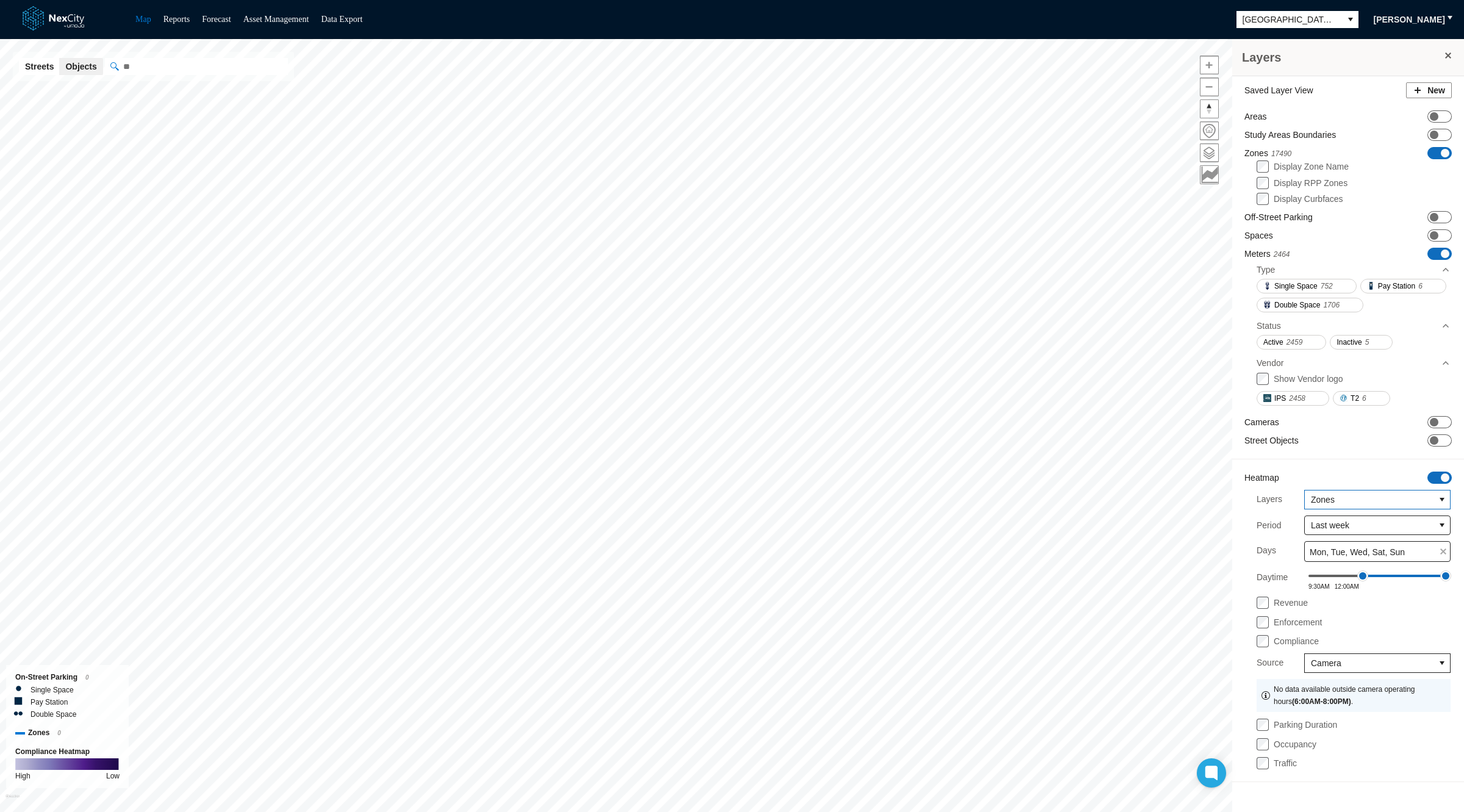
click at [1360, 494] on span "Zones" at bounding box center [1369, 499] width 117 height 12
click at [1359, 581] on span "Off-Street Parking" at bounding box center [1345, 581] width 68 height 12
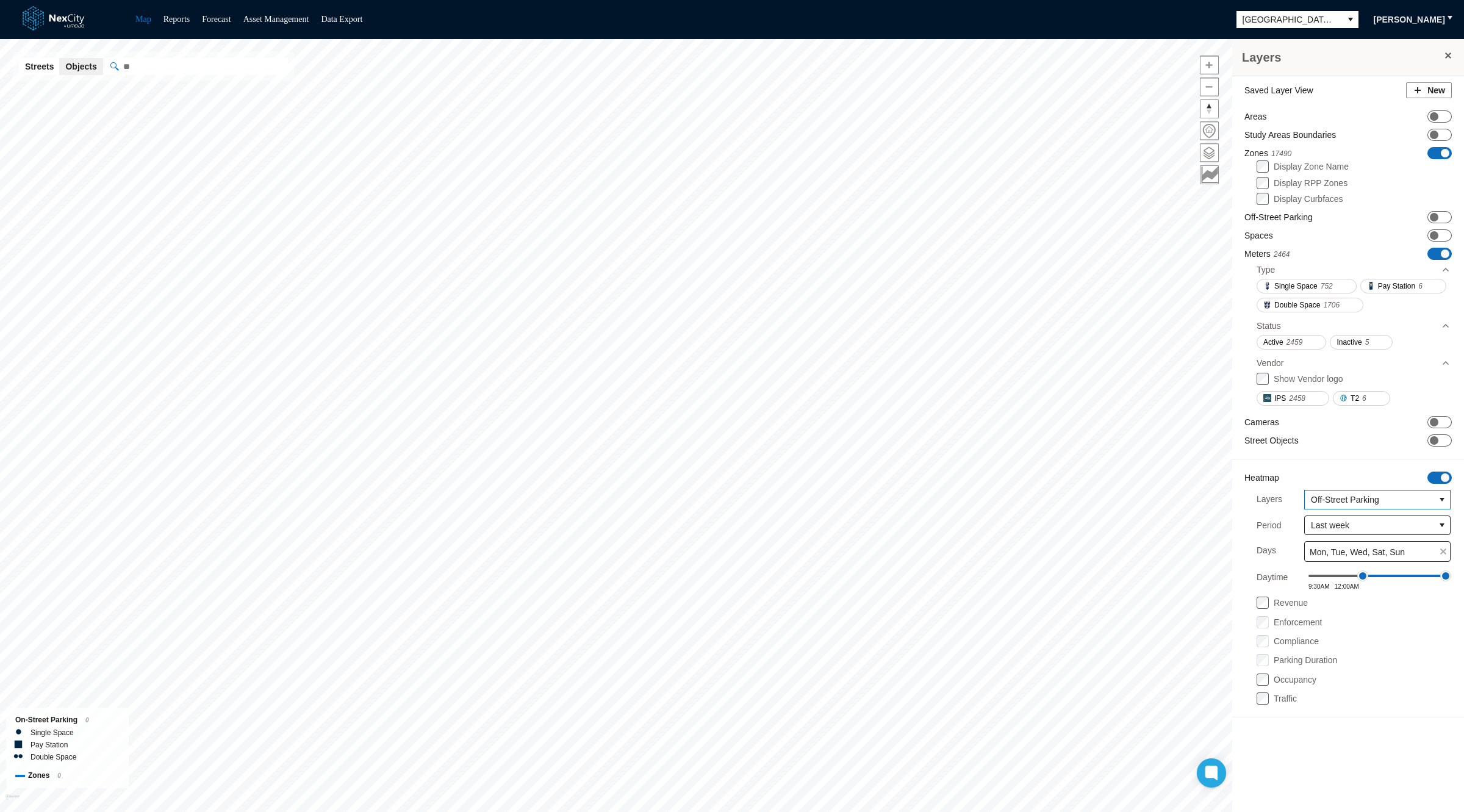
click at [1314, 497] on span "Off-Street Parking" at bounding box center [1369, 499] width 117 height 12
click at [1329, 520] on span "Zones" at bounding box center [1323, 518] width 24 height 12
click at [1439, 474] on span "ON OFF" at bounding box center [1439, 477] width 25 height 12
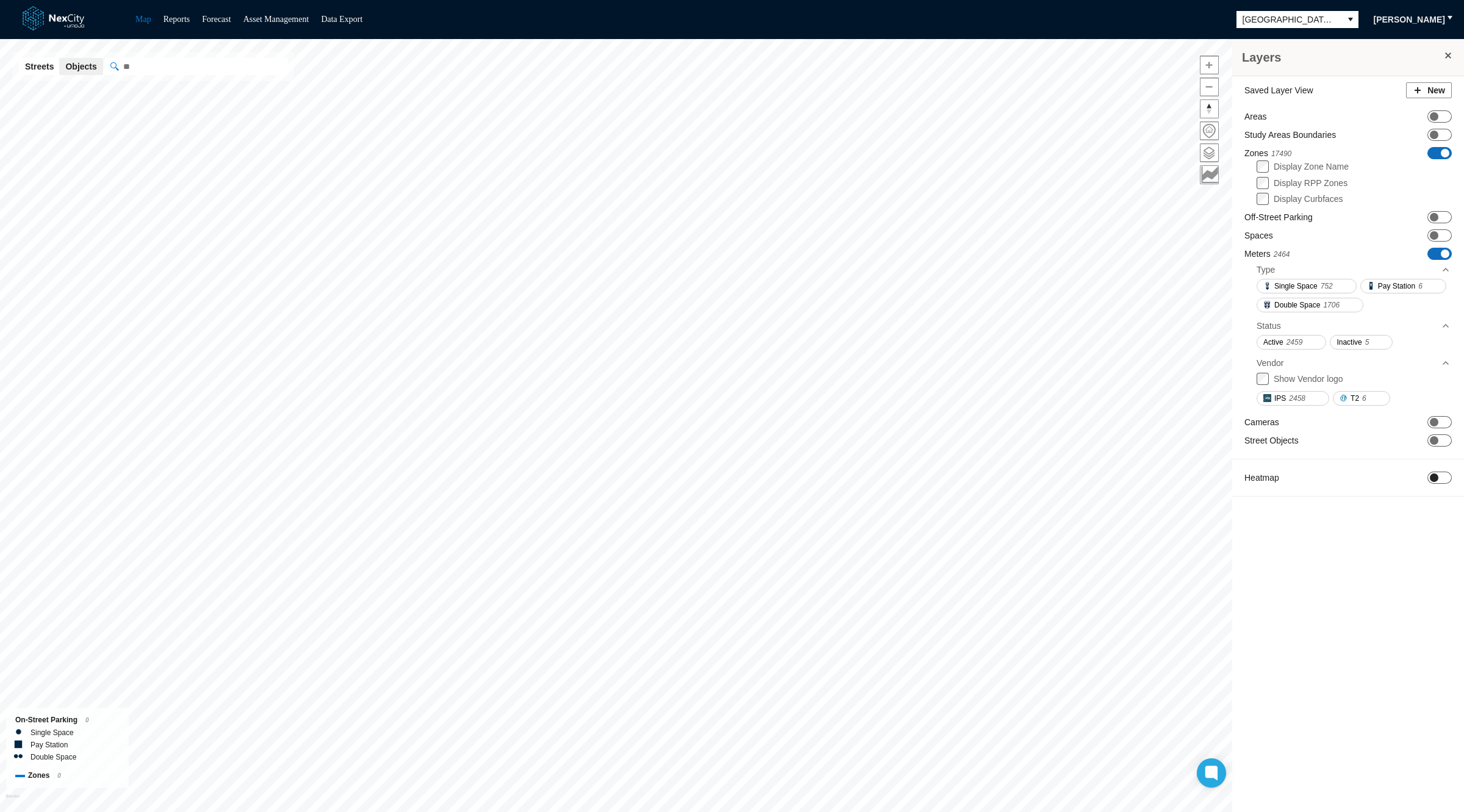
click at [1440, 472] on span "ON OFF" at bounding box center [1439, 477] width 25 height 12
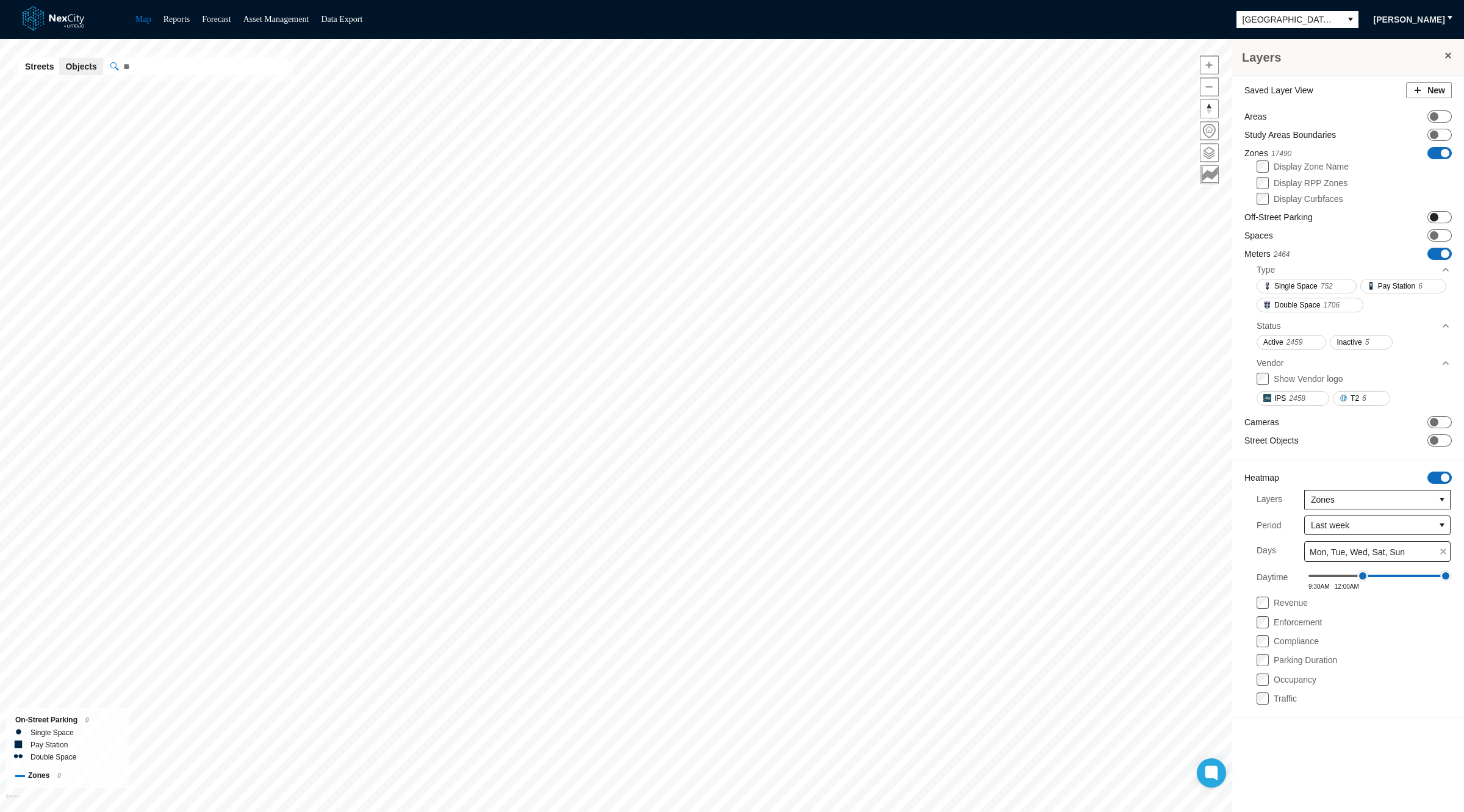
click at [1439, 214] on span "ON OFF" at bounding box center [1439, 217] width 25 height 12
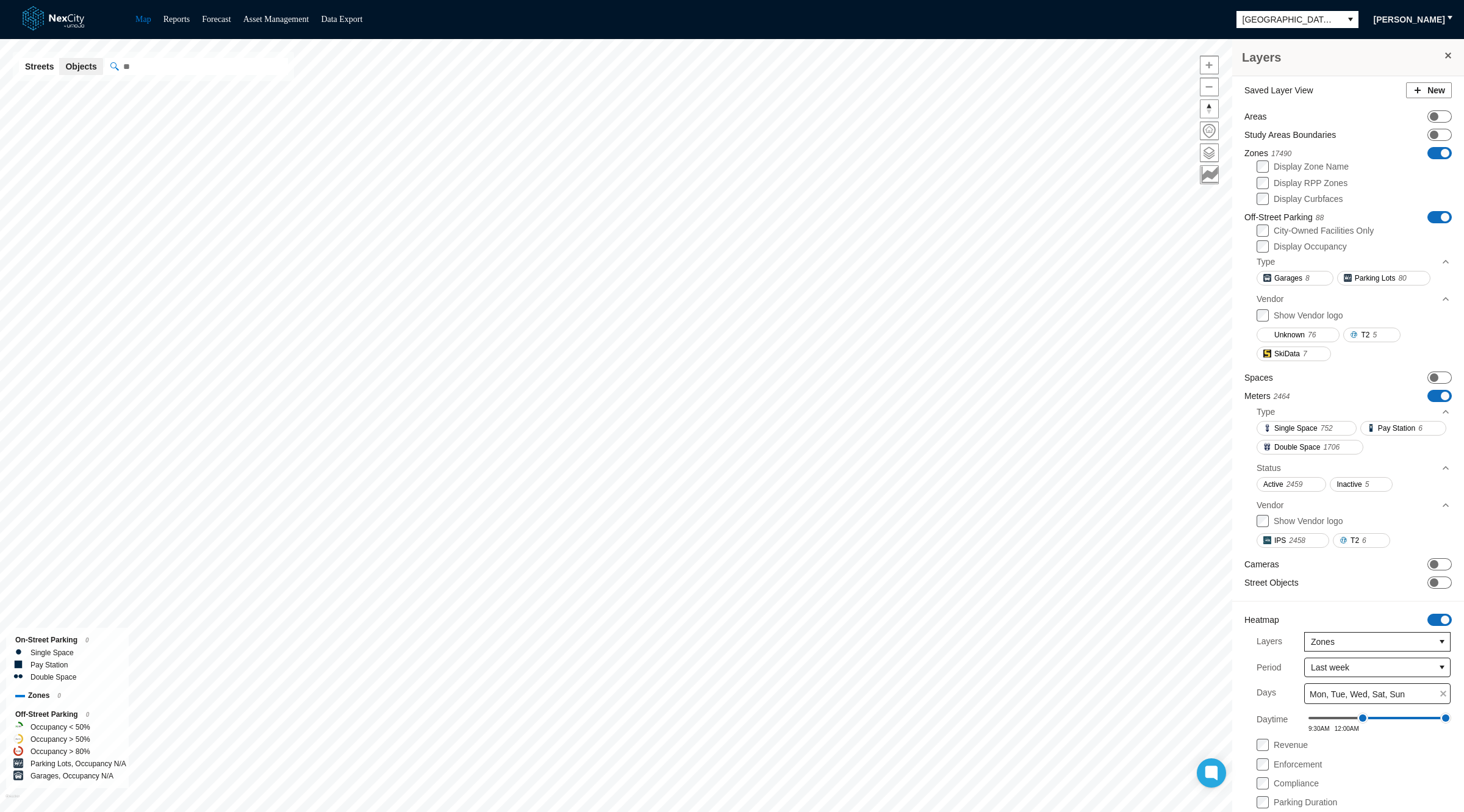
click at [1311, 246] on label "Display Occupancy" at bounding box center [1311, 246] width 73 height 9
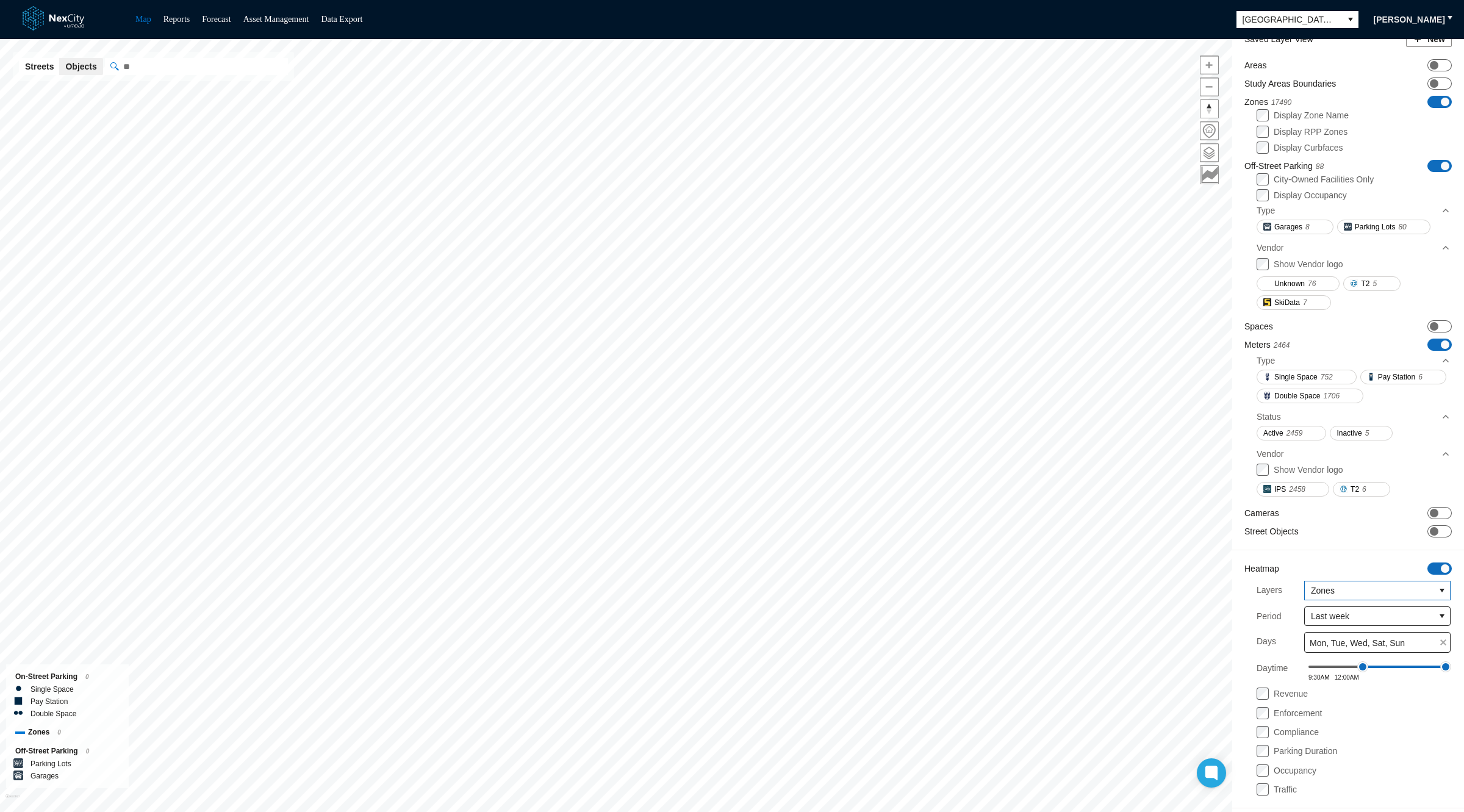
click at [1315, 586] on span "Zones" at bounding box center [1369, 590] width 117 height 12
drag, startPoint x: 1292, startPoint y: 687, endPoint x: 1296, endPoint y: 680, distance: 8.1
click at [1292, 688] on label "Revenue" at bounding box center [1291, 693] width 34 height 9
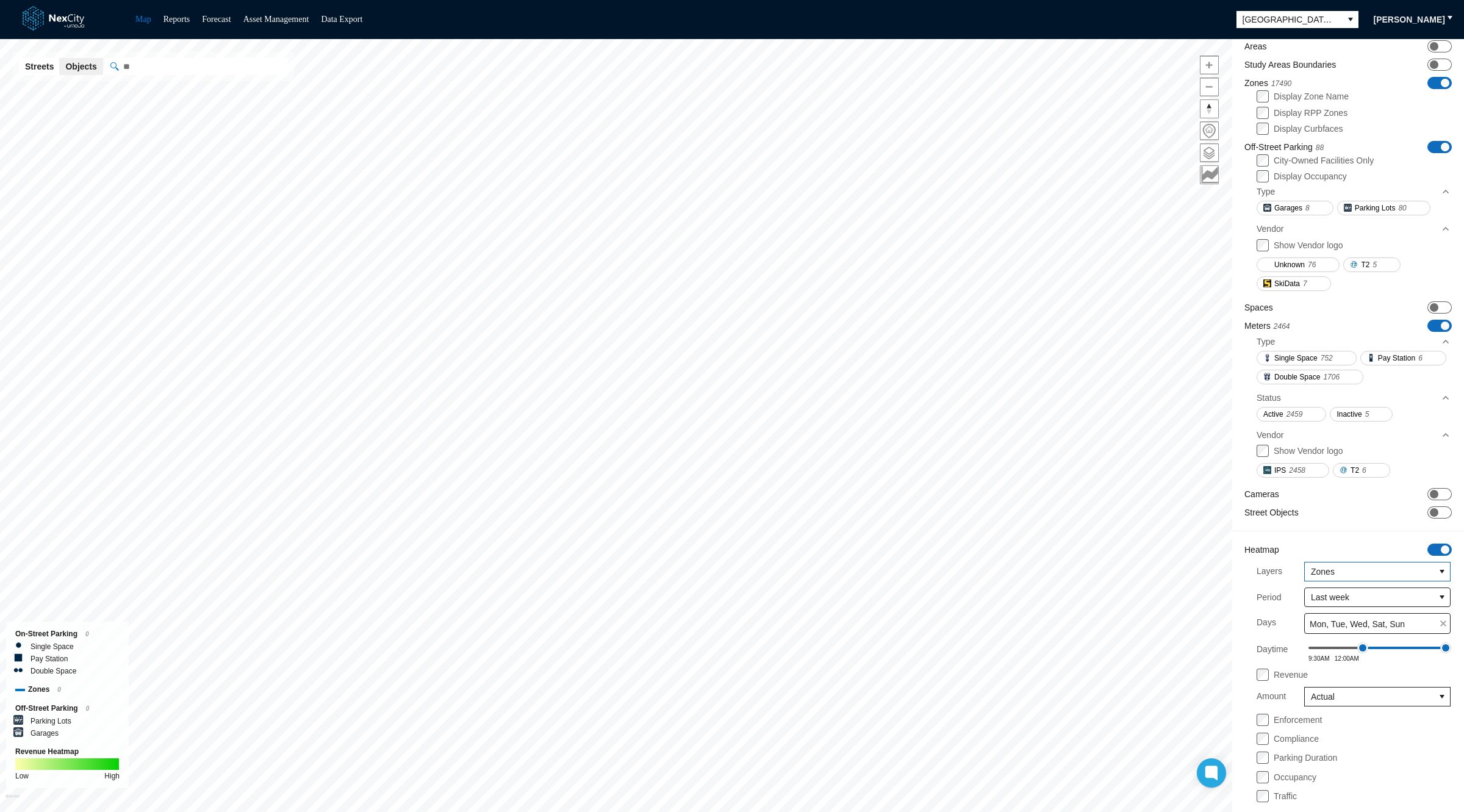
click at [1311, 578] on span "Zones" at bounding box center [1369, 571] width 117 height 12
click at [1314, 671] on span "Off-Street Parking" at bounding box center [1333, 671] width 68 height 12
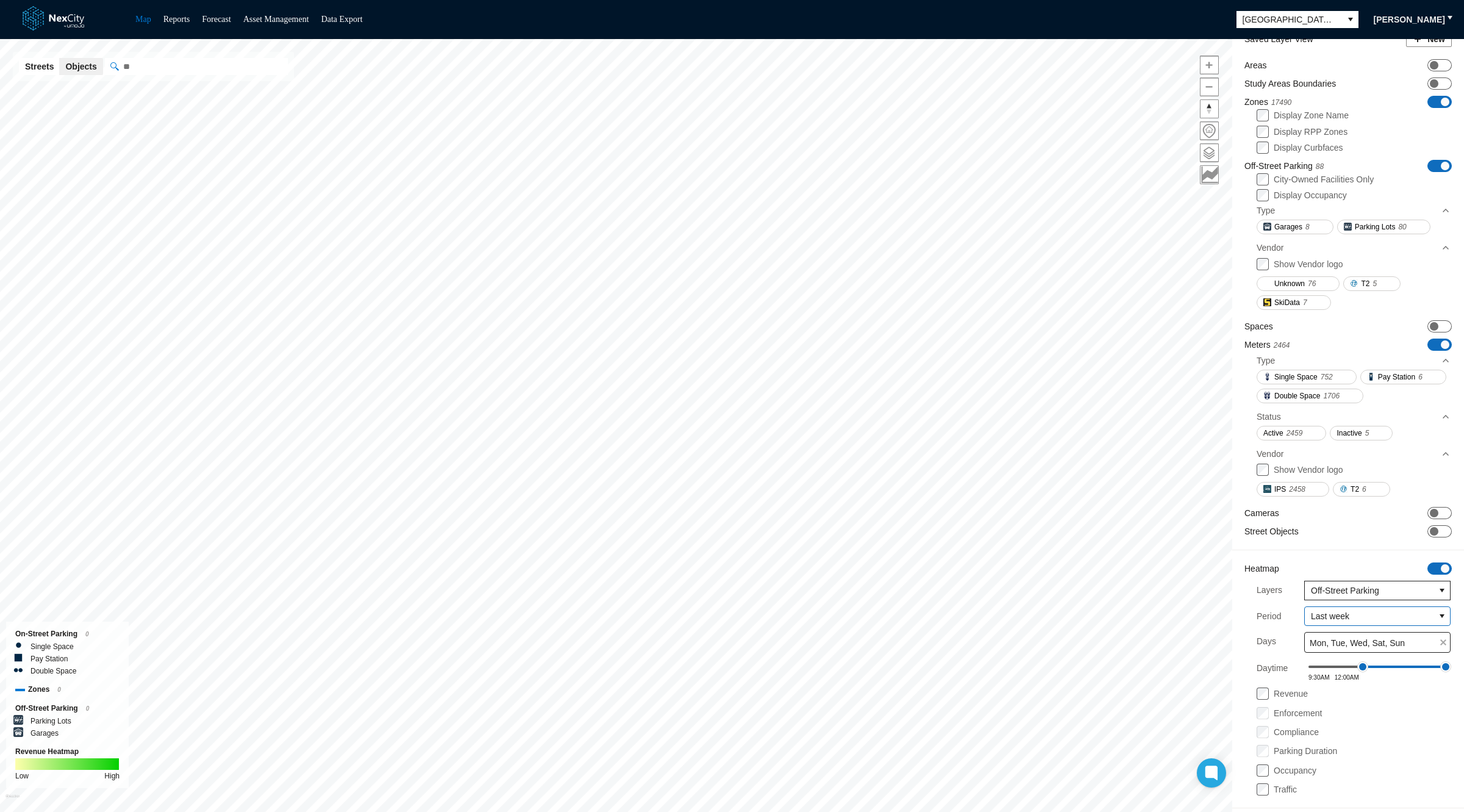
click at [1312, 614] on span "Last week" at bounding box center [1369, 616] width 117 height 12
click at [1324, 690] on span "This quarter" at bounding box center [1321, 693] width 45 height 12
click at [1268, 19] on span "[GEOGRAPHIC_DATA][PERSON_NAME]" at bounding box center [1289, 19] width 93 height 12
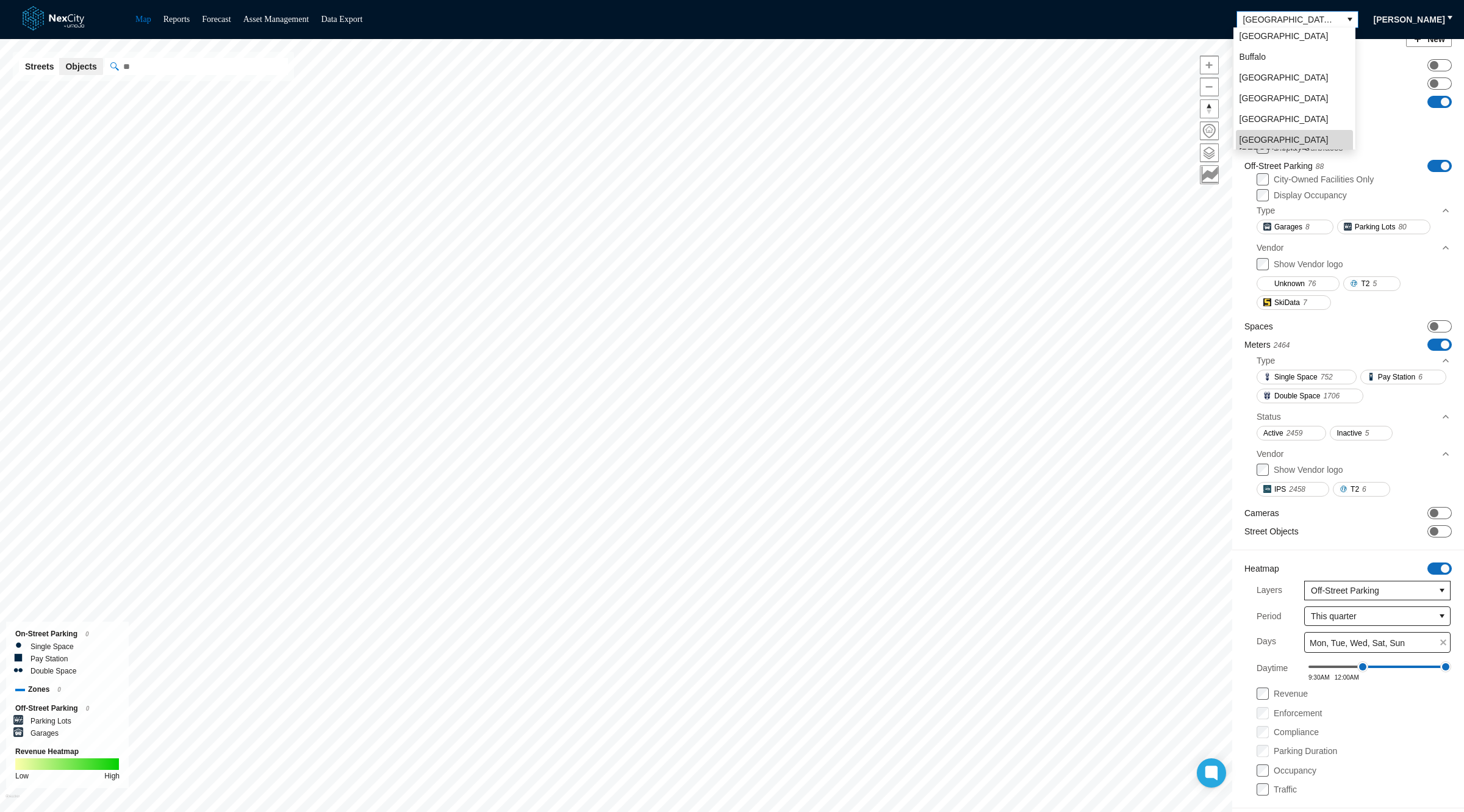
click at [1274, 136] on li "[GEOGRAPHIC_DATA][PERSON_NAME]" at bounding box center [1294, 146] width 117 height 32
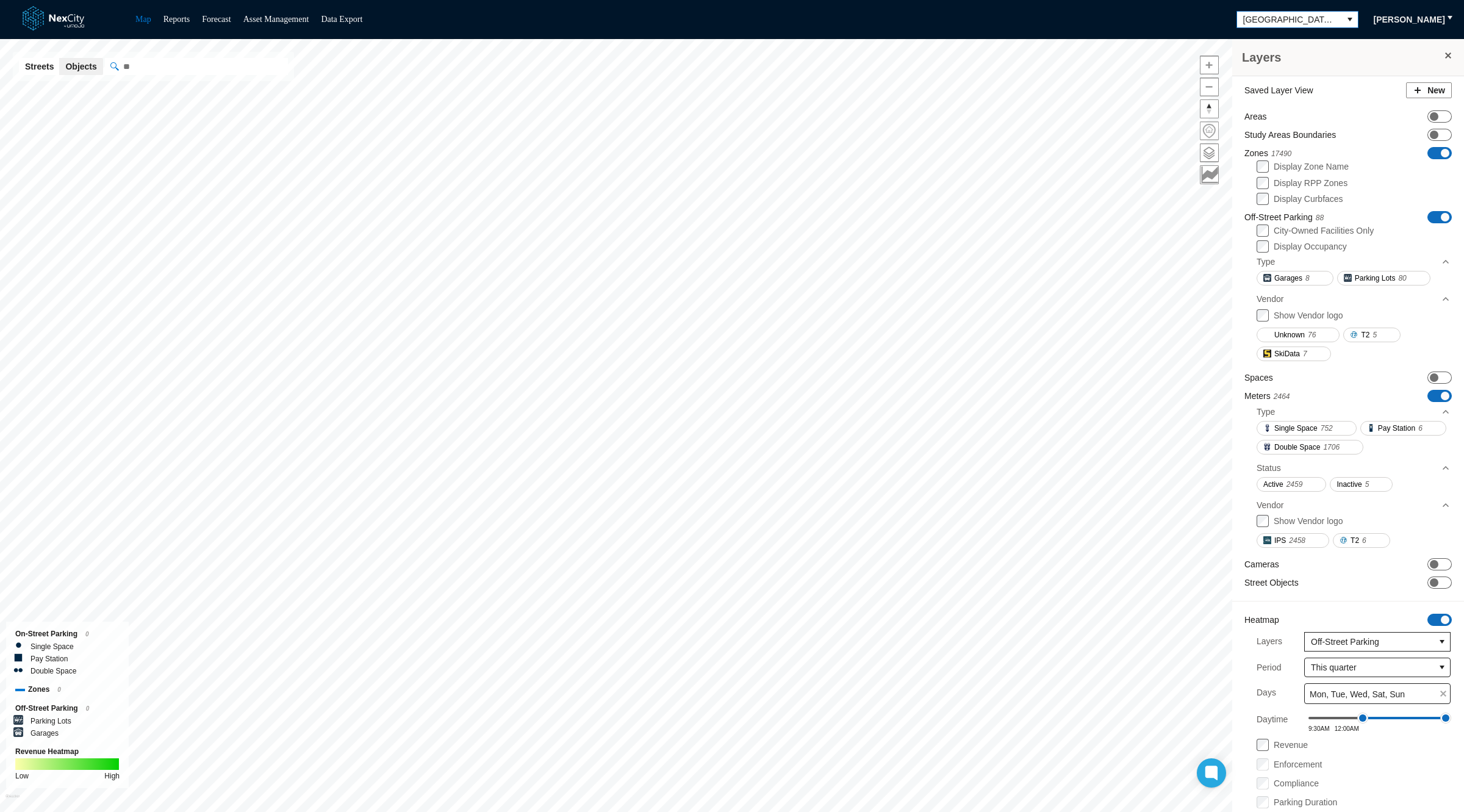
click at [1212, 134] on span at bounding box center [1209, 131] width 18 height 18
click at [1427, 152] on span "ON OFF" at bounding box center [1439, 153] width 25 height 12
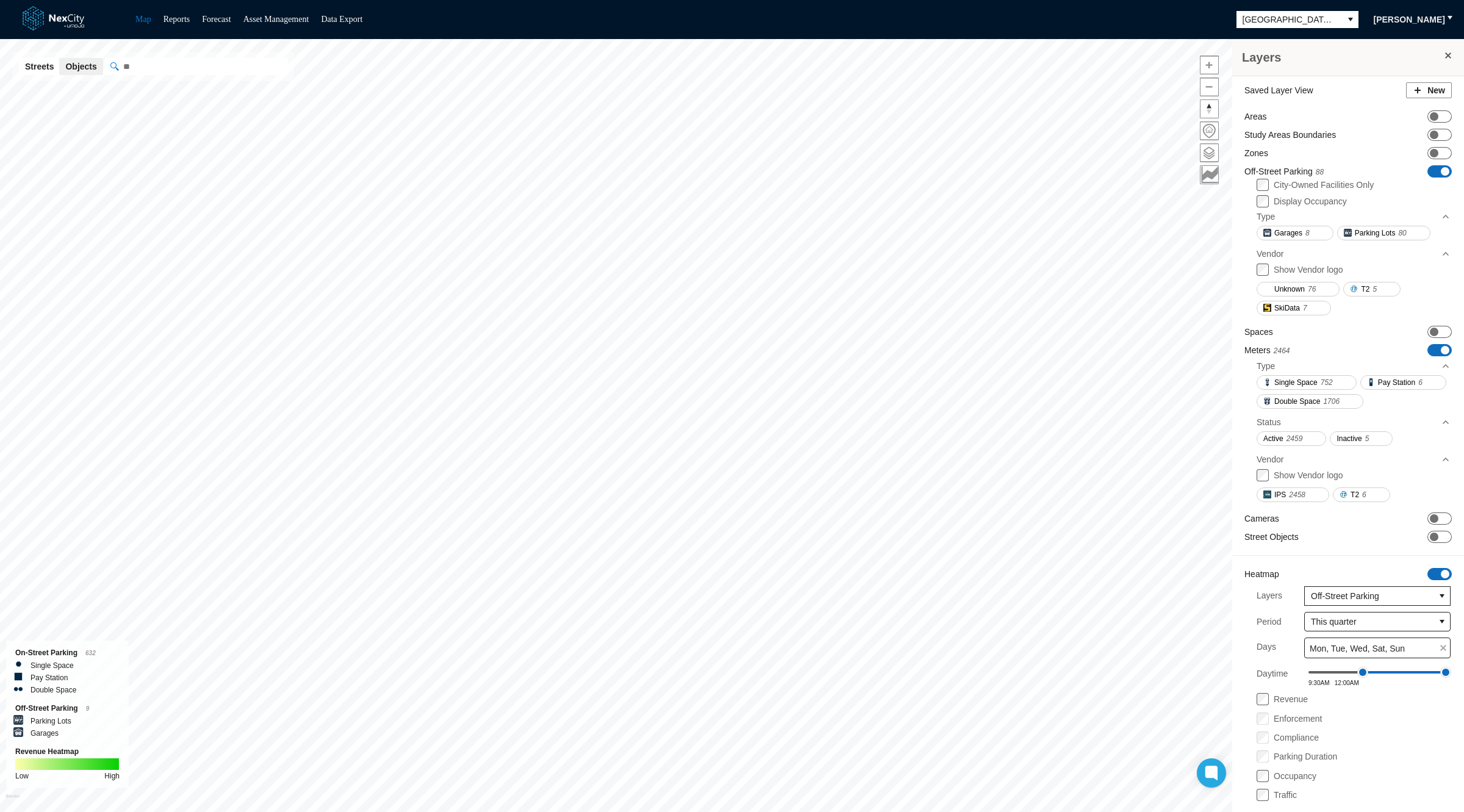
click at [1427, 170] on span "ON OFF" at bounding box center [1439, 171] width 25 height 12
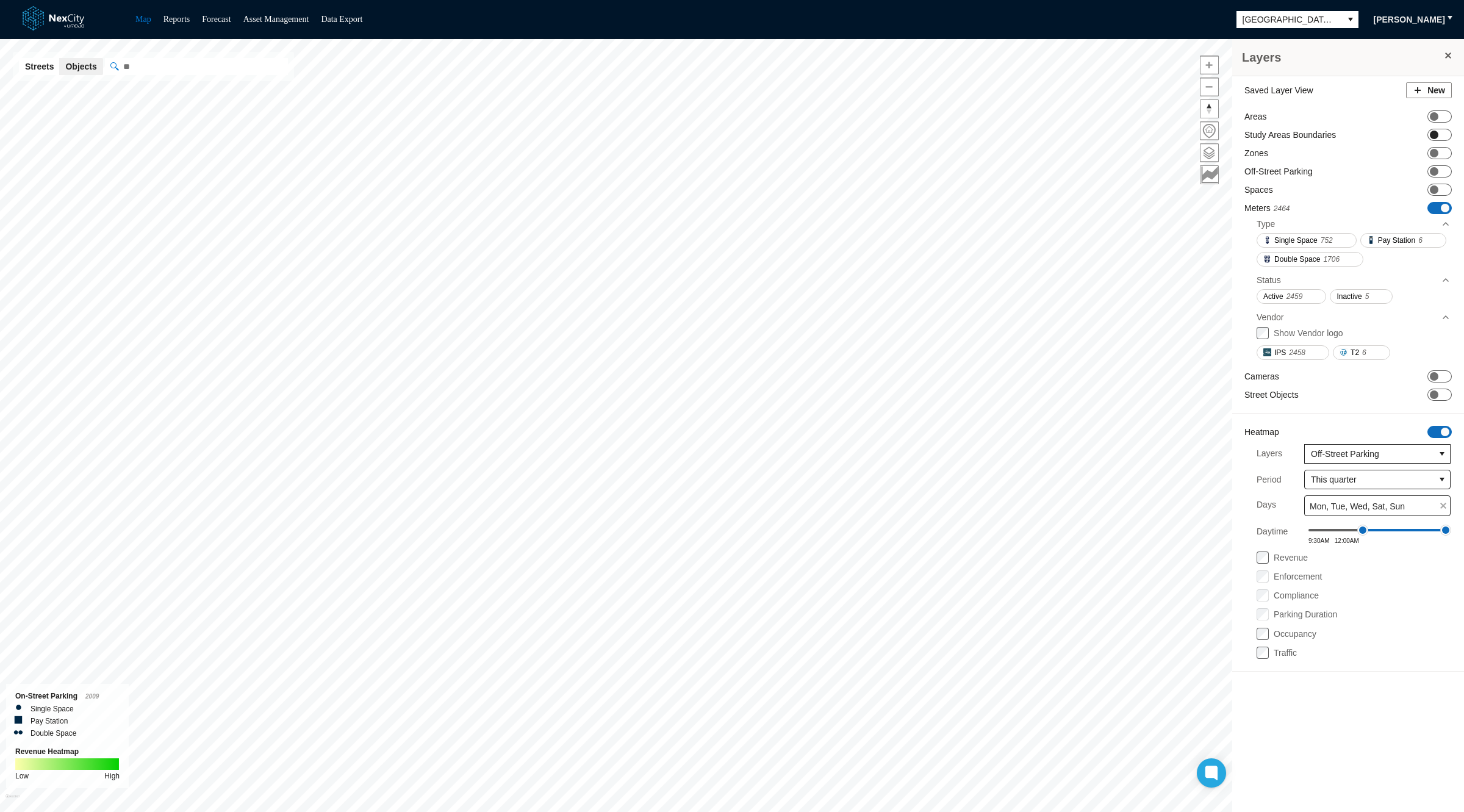
click at [1437, 134] on span at bounding box center [1434, 135] width 9 height 9
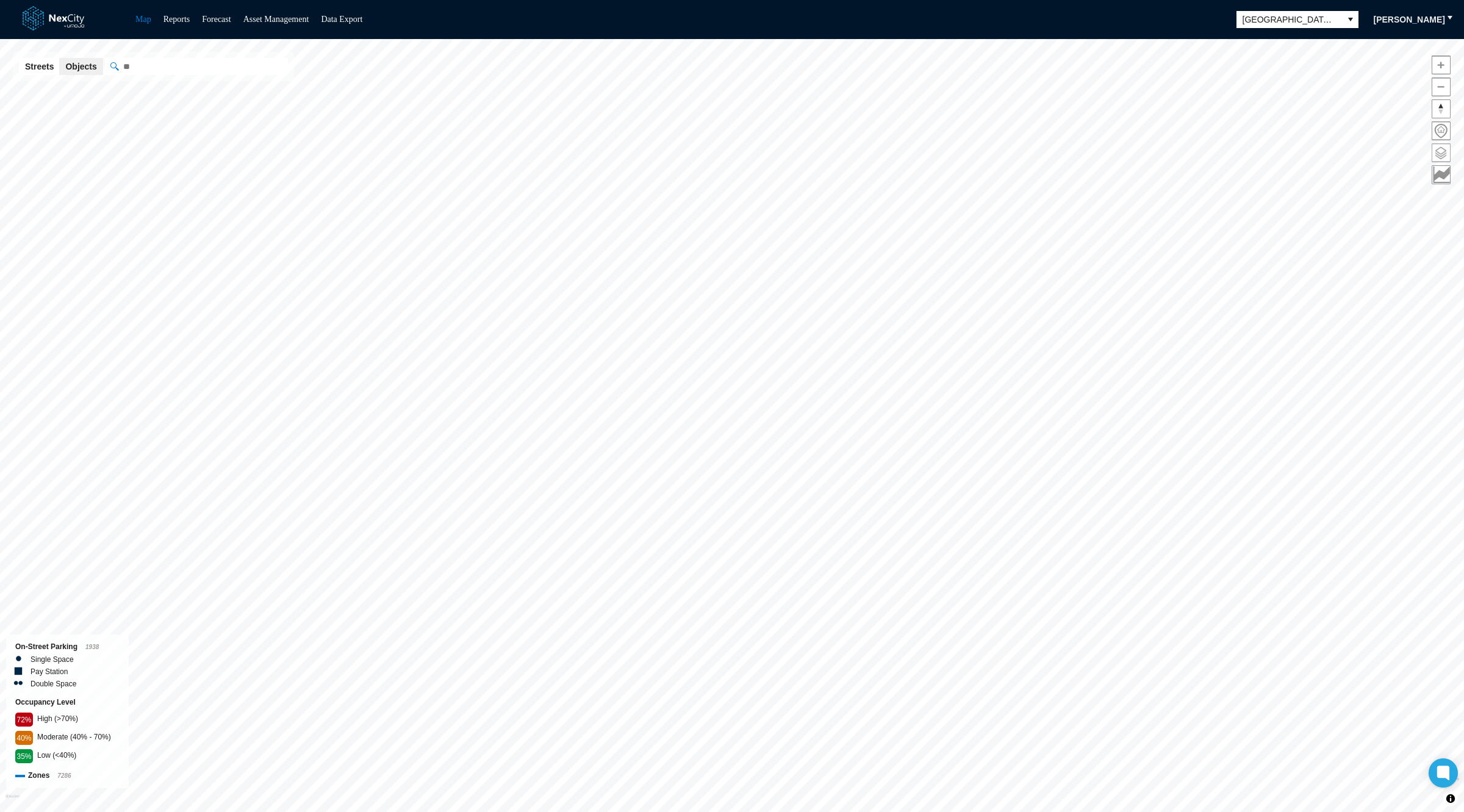
click at [1443, 158] on span at bounding box center [1441, 153] width 18 height 18
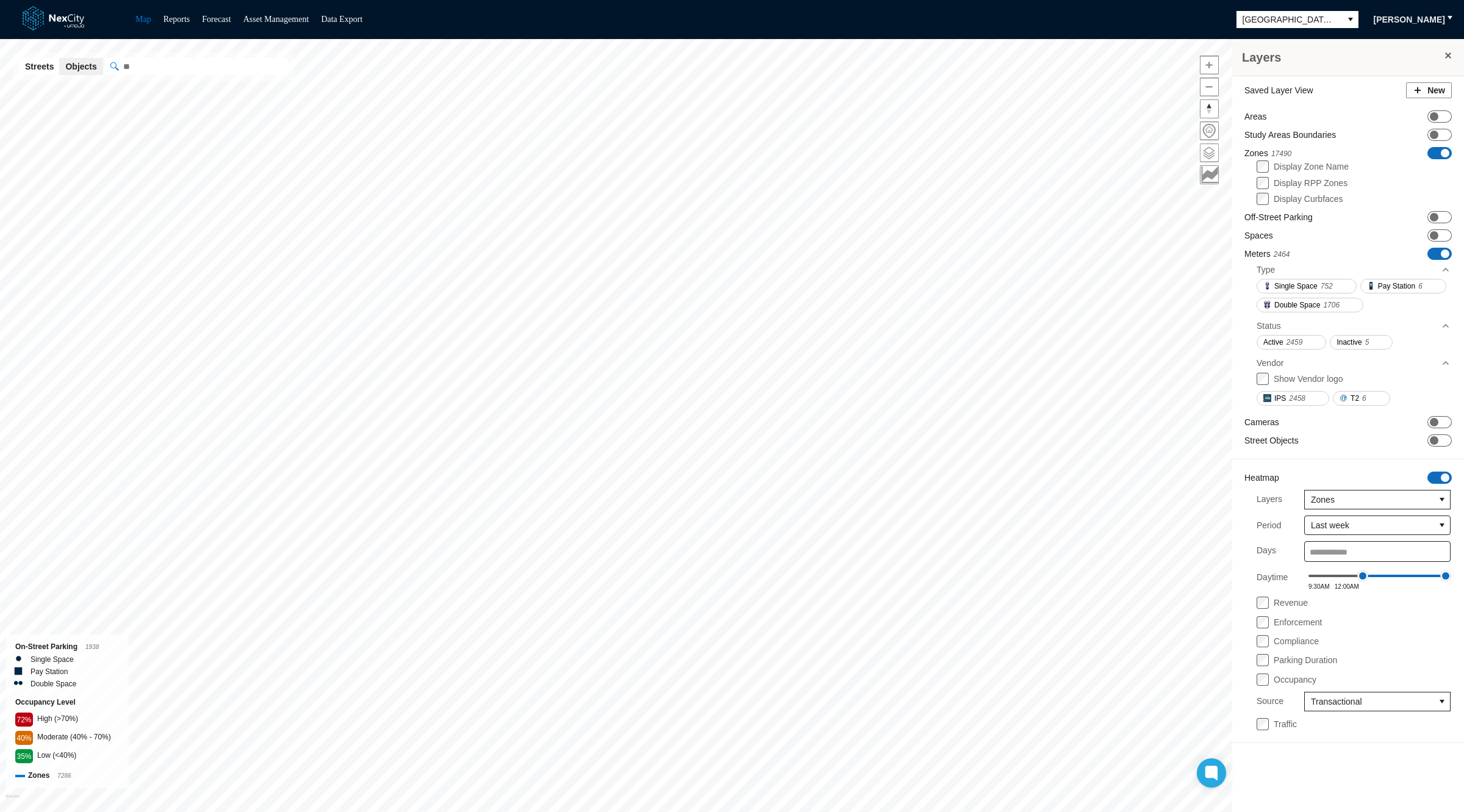
click at [1439, 148] on div "Zones 17490 ON OFF" at bounding box center [1348, 153] width 207 height 13
click at [1432, 250] on span "ON OFF" at bounding box center [1439, 253] width 25 height 12
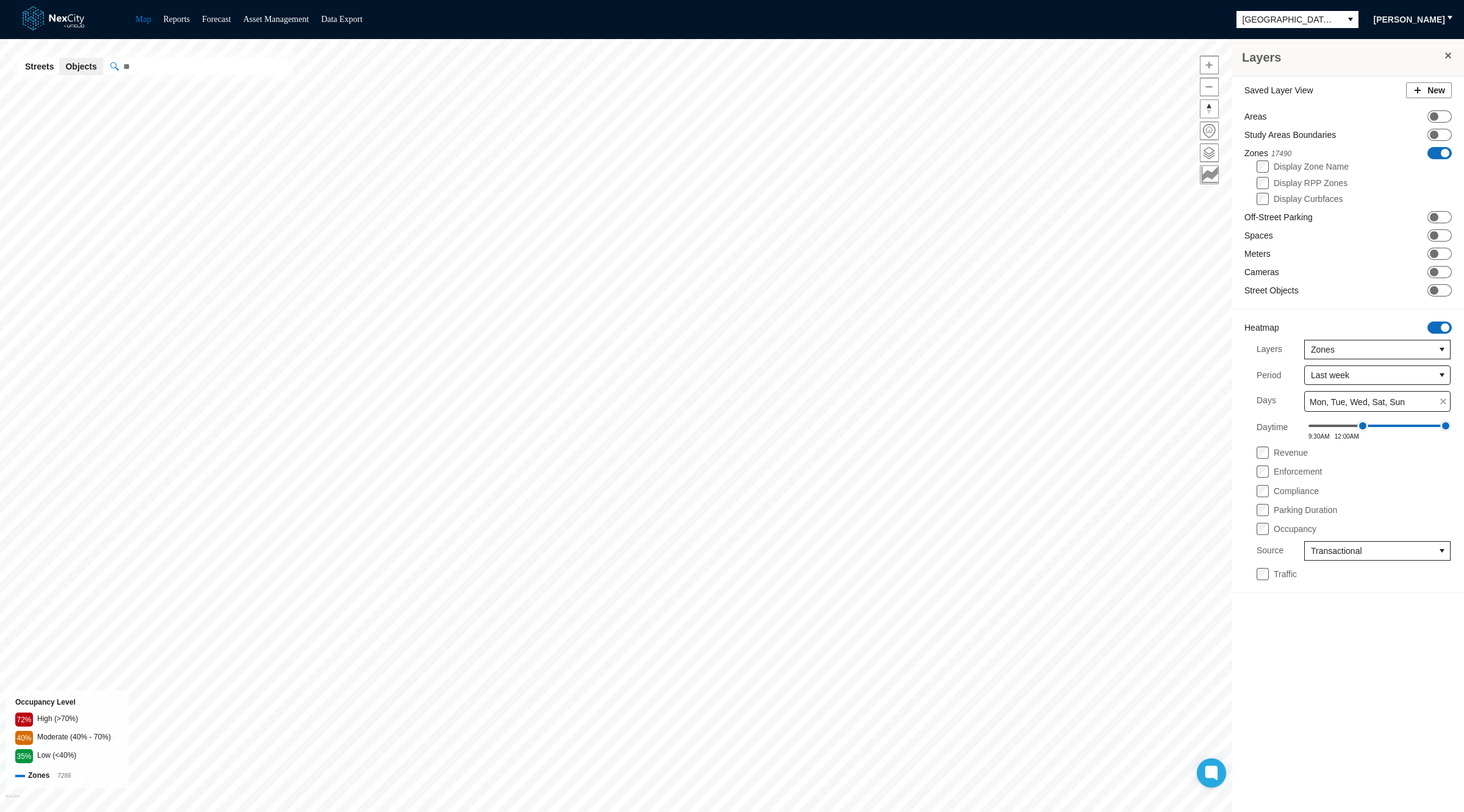
click at [1439, 152] on span "ON OFF" at bounding box center [1439, 153] width 25 height 12
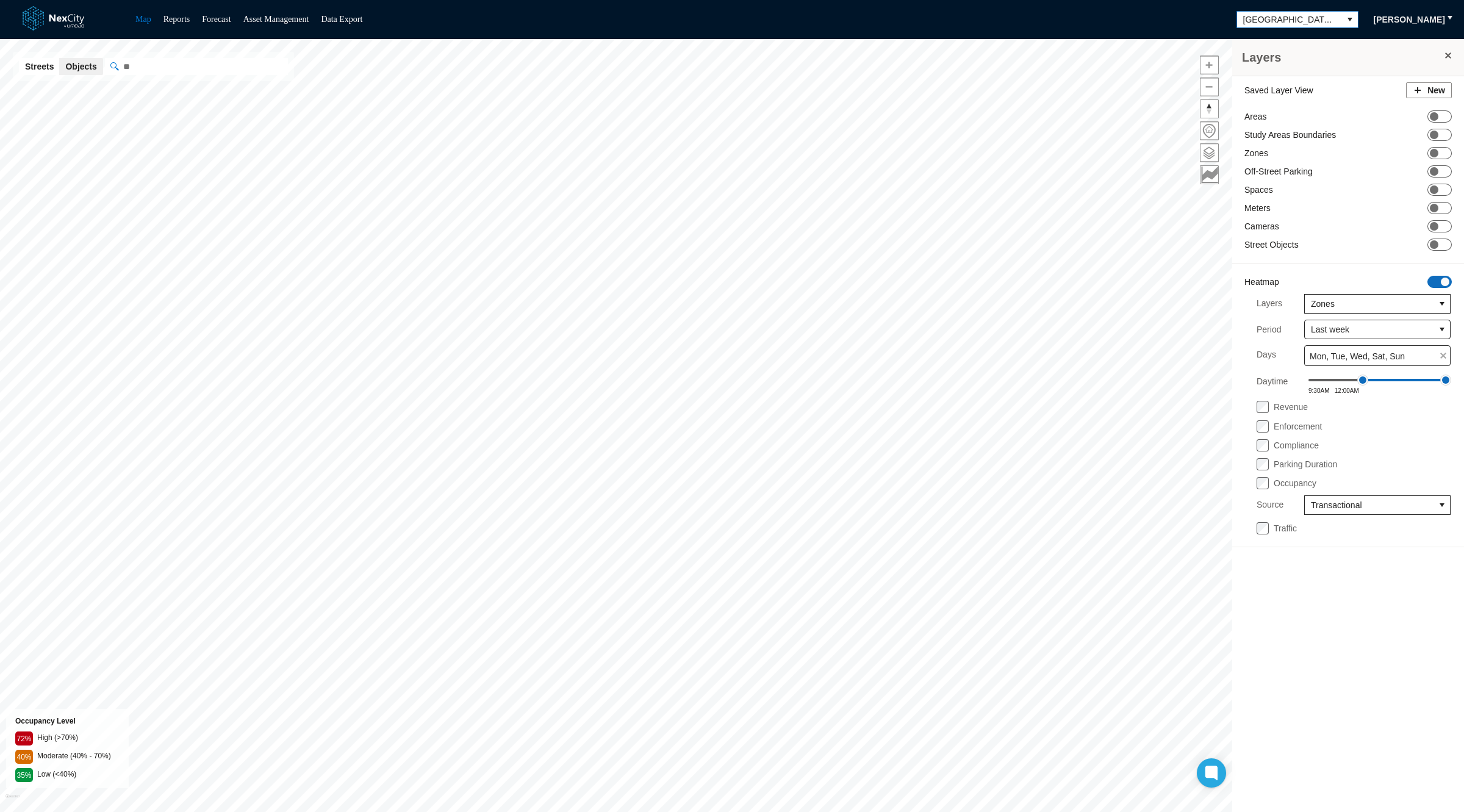
click at [1329, 21] on span "[GEOGRAPHIC_DATA][PERSON_NAME]" at bounding box center [1289, 19] width 93 height 12
click at [1278, 76] on li "[GEOGRAPHIC_DATA]" at bounding box center [1294, 77] width 117 height 20
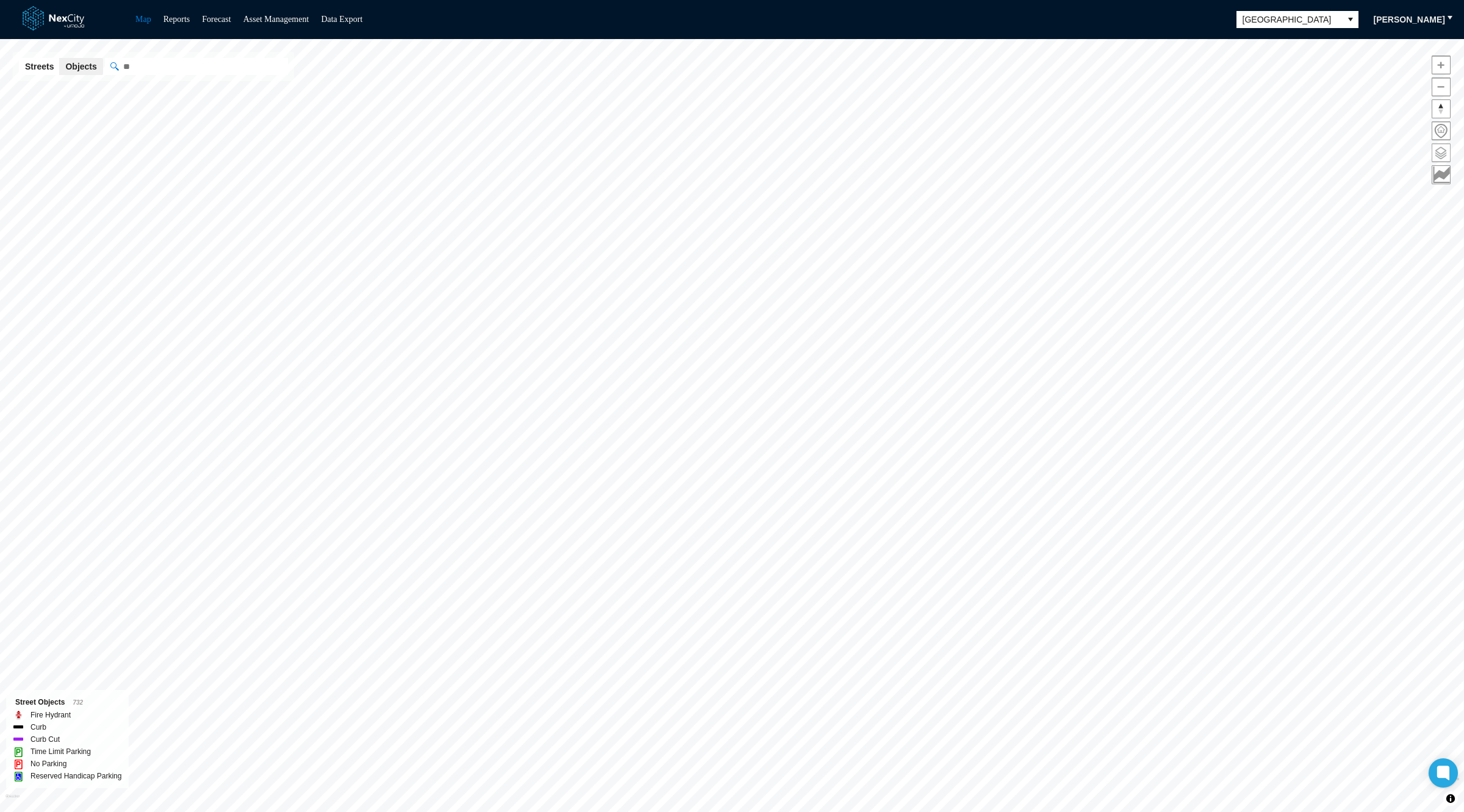
click at [1439, 149] on span at bounding box center [1441, 153] width 18 height 18
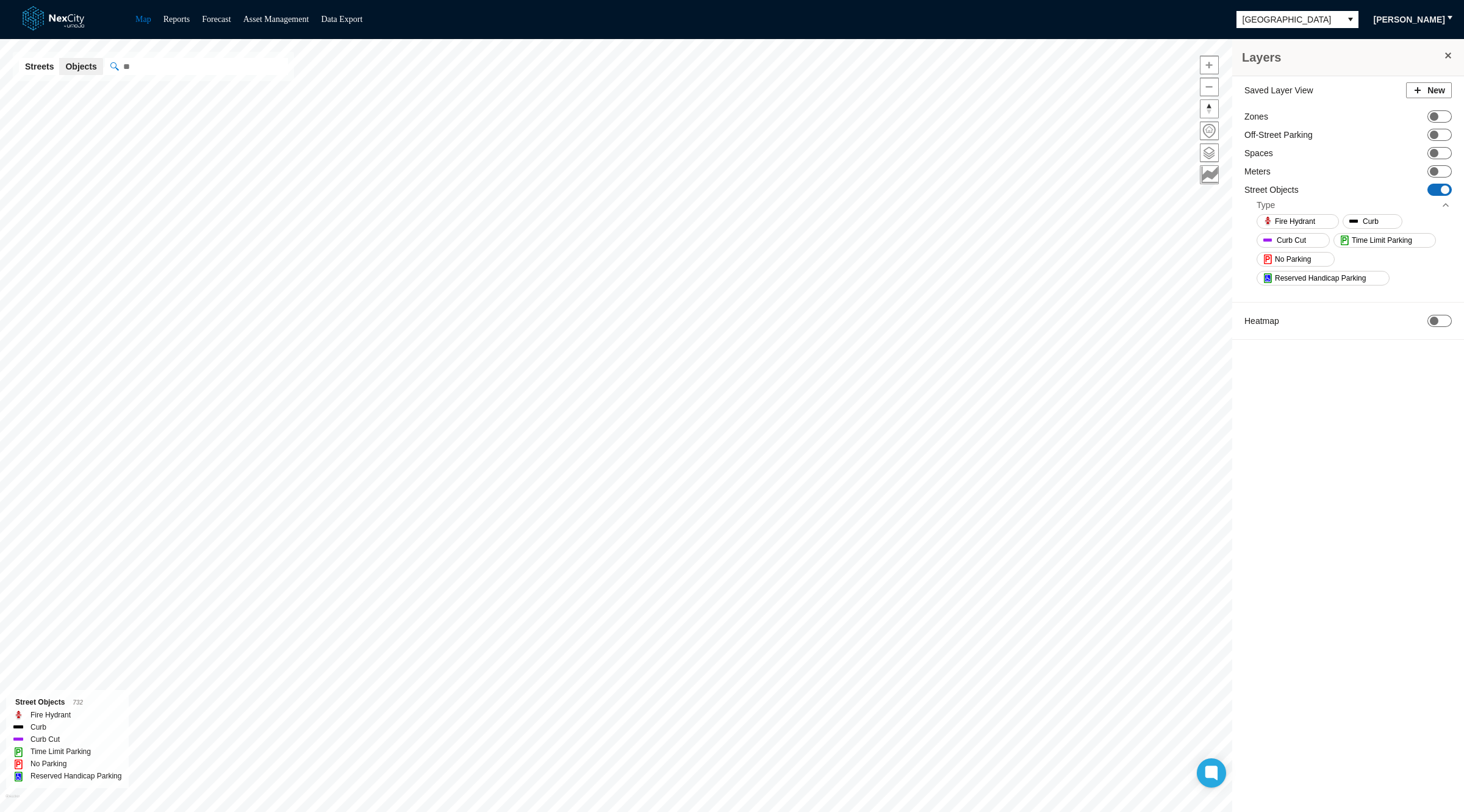
click at [1440, 148] on div "Spaces ON OFF" at bounding box center [1348, 153] width 207 height 12
click at [847, 292] on span at bounding box center [846, 296] width 9 height 9
click at [1299, 254] on span "No Parking" at bounding box center [1293, 259] width 36 height 12
